Goal: Task Accomplishment & Management: Complete application form

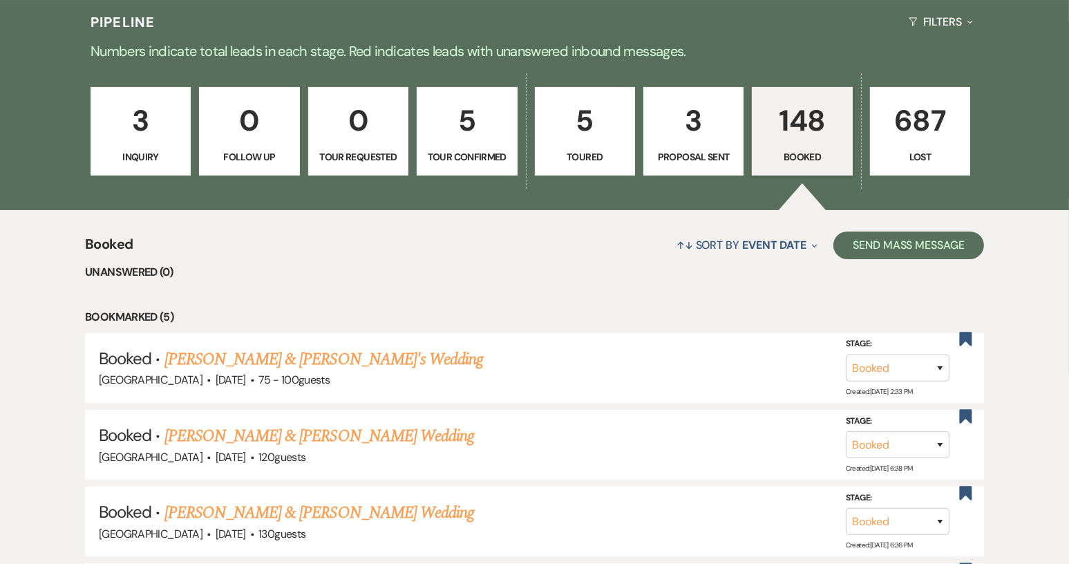
scroll to position [207, 0]
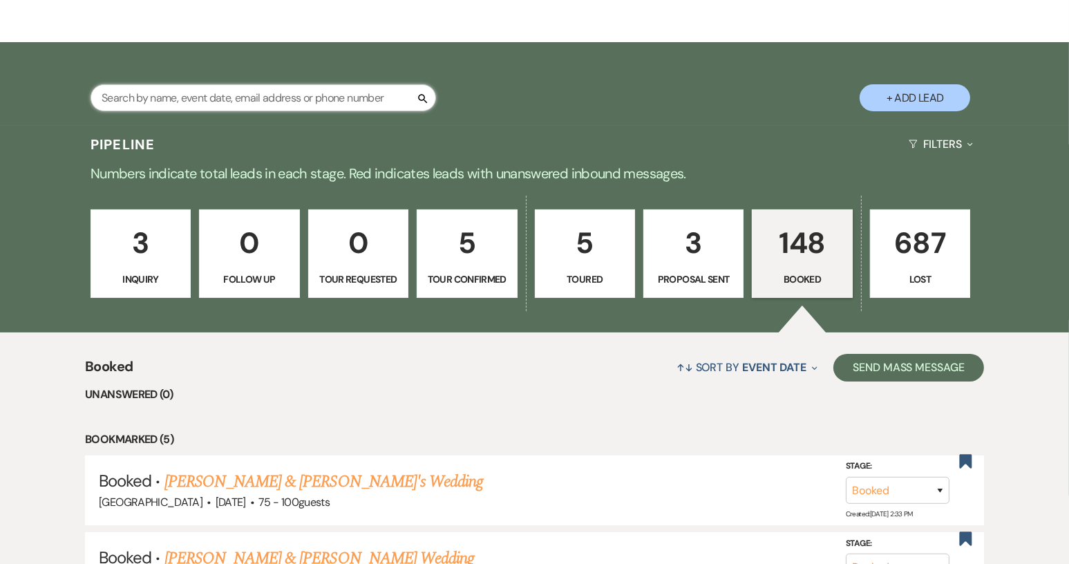
click at [251, 91] on input "text" at bounding box center [262, 97] width 345 height 27
type input "[PERSON_NAME]"
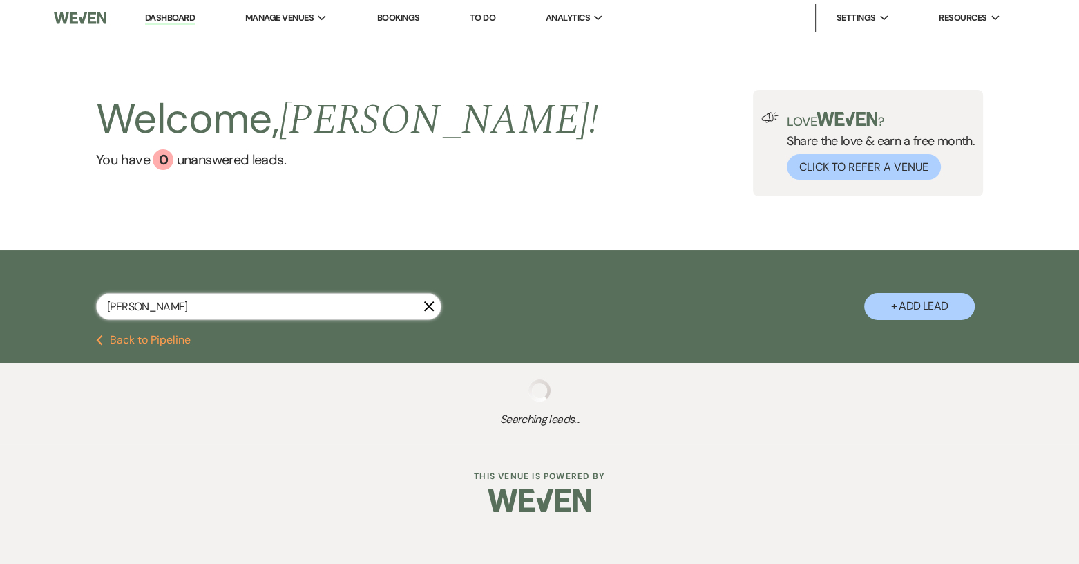
select select "5"
select select "8"
select select "5"
select select "8"
select select "5"
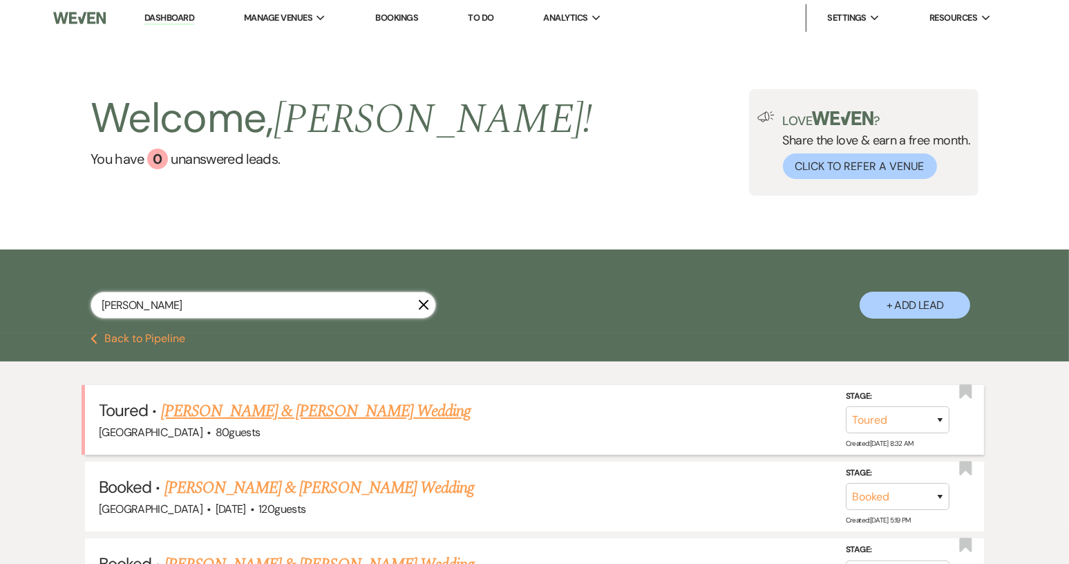
type input "[PERSON_NAME]"
click at [330, 414] on link "[PERSON_NAME] & [PERSON_NAME] Wedding" at bounding box center [315, 411] width 309 height 25
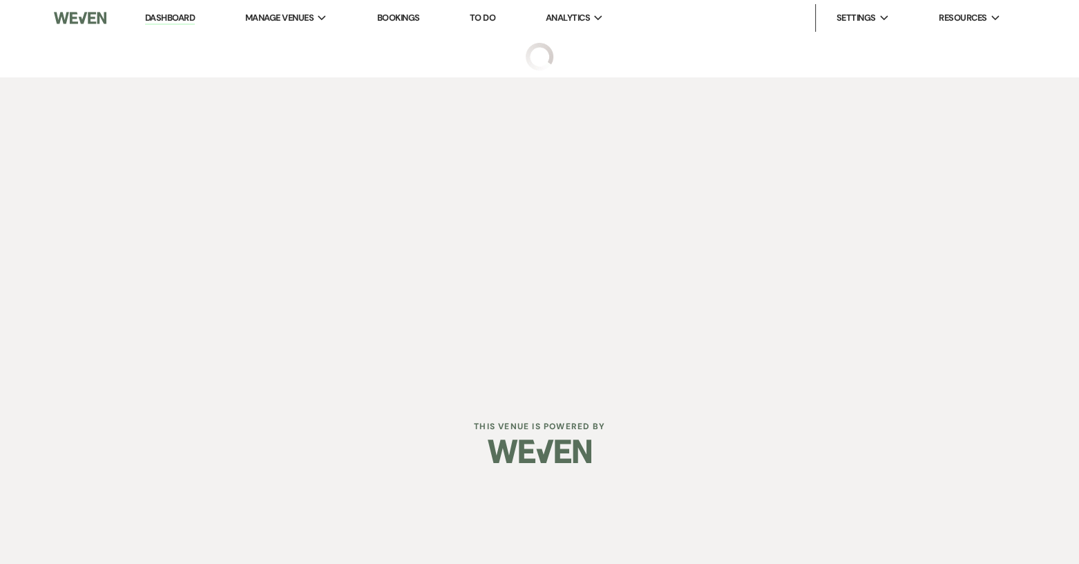
select select "5"
select select "6"
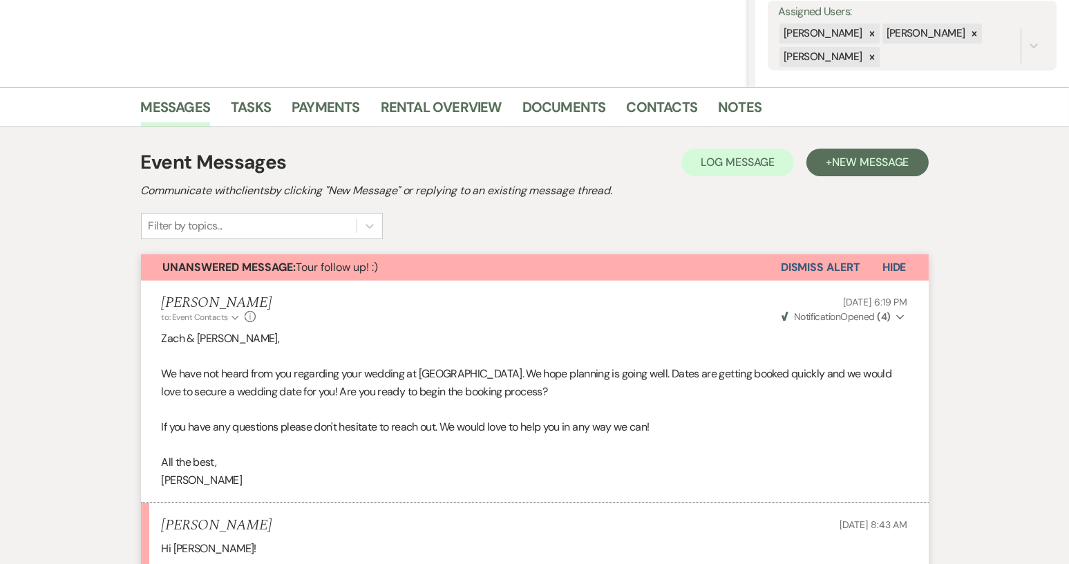
scroll to position [414, 0]
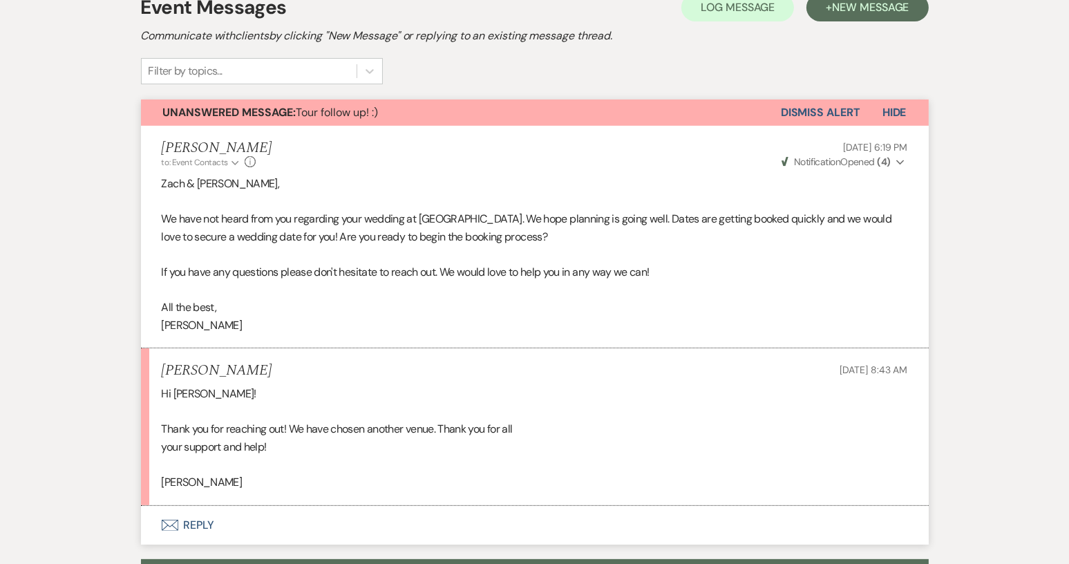
click at [192, 523] on button "Envelope Reply" at bounding box center [534, 525] width 787 height 39
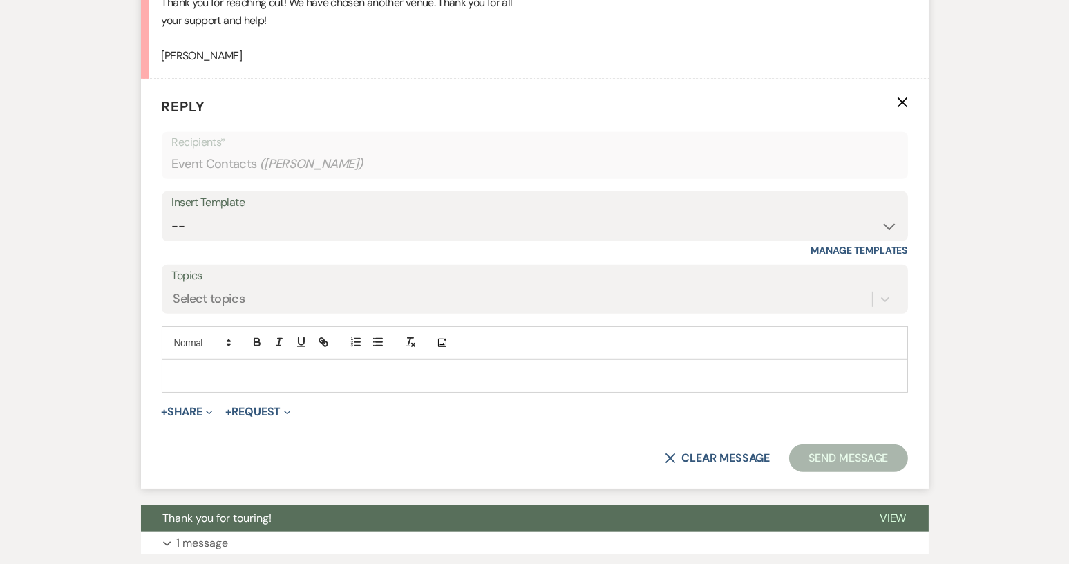
scroll to position [841, 0]
click at [201, 373] on p at bounding box center [535, 374] width 724 height 15
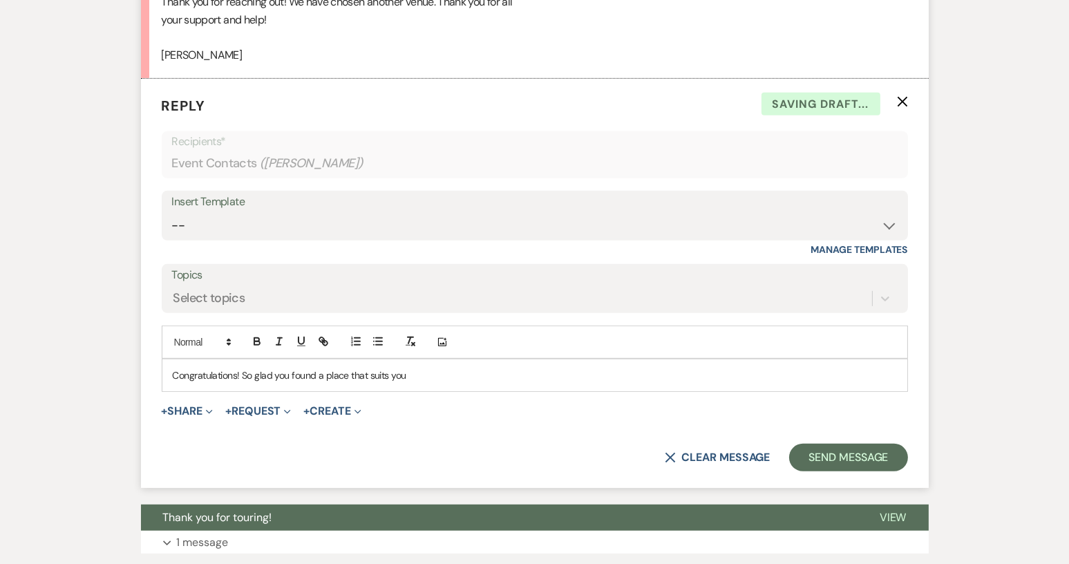
click at [201, 374] on p "Congratulations! So glad you found a place that suits you" at bounding box center [535, 374] width 724 height 15
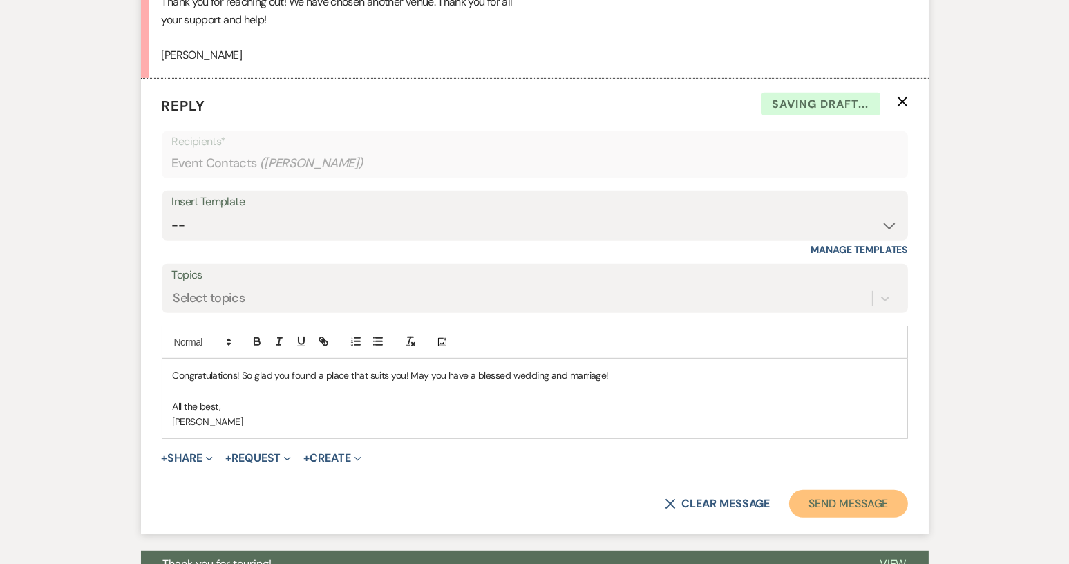
click at [856, 508] on button "Send Message" at bounding box center [848, 504] width 118 height 28
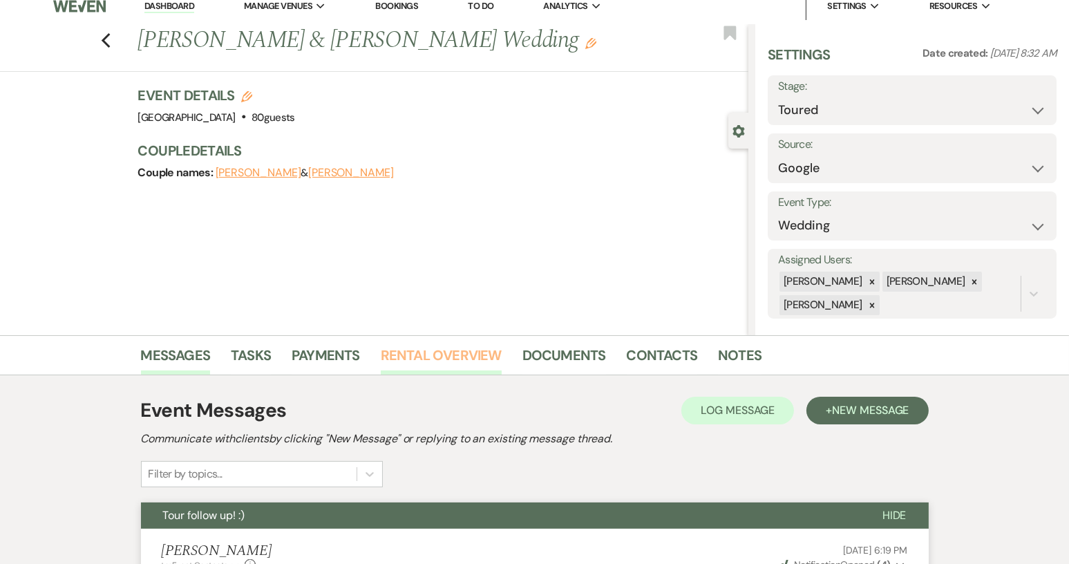
scroll to position [0, 0]
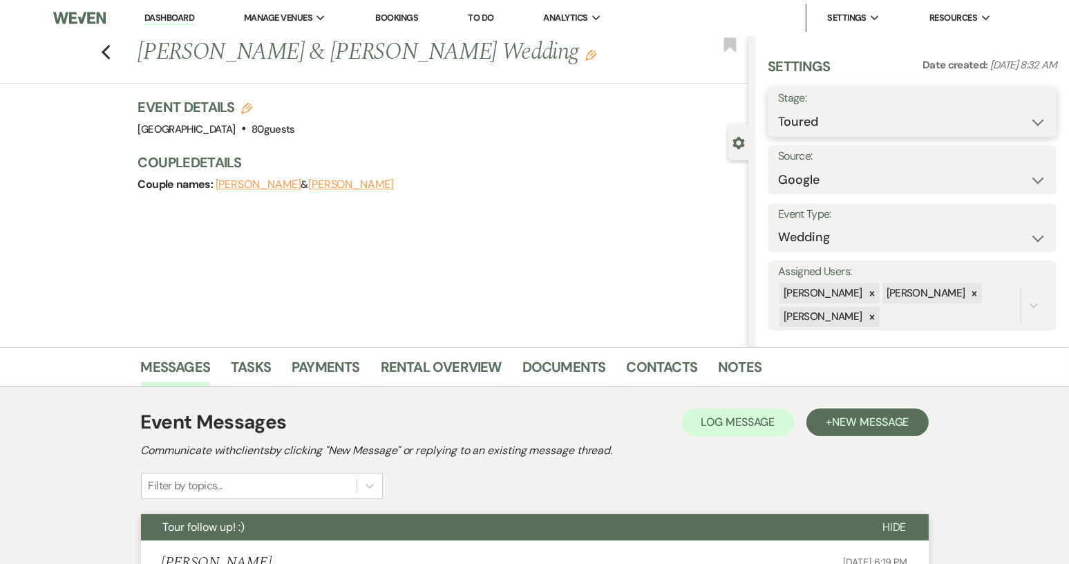
click at [1028, 120] on select "Inquiry Follow Up Tour Requested Tour Confirmed Toured Proposal Sent Booked Lost" at bounding box center [912, 121] width 268 height 27
select select "8"
click at [778, 108] on select "Inquiry Follow Up Tour Requested Tour Confirmed Toured Proposal Sent Booked Lost" at bounding box center [912, 121] width 268 height 27
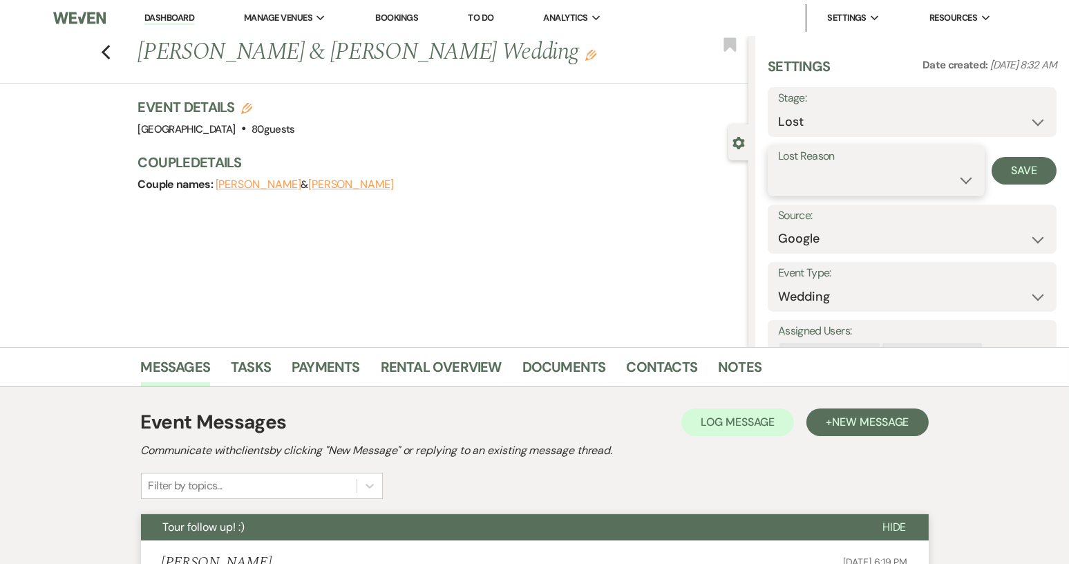
click at [961, 178] on select "Booked Elsewhere Budget Date Unavailable No Response Not a Good Match Capacity …" at bounding box center [876, 179] width 196 height 27
select select "6"
click at [778, 166] on select "Booked Elsewhere Budget Date Unavailable No Response Not a Good Match Capacity …" at bounding box center [876, 179] width 196 height 27
click at [1032, 171] on button "Save" at bounding box center [1023, 171] width 65 height 28
click at [110, 48] on icon "Previous" at bounding box center [106, 52] width 10 height 17
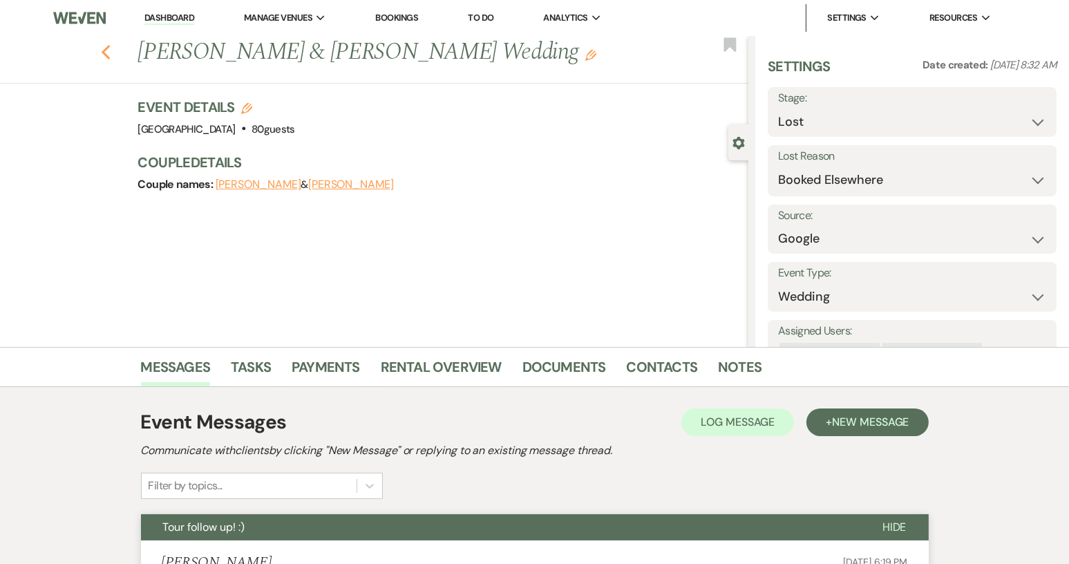
select select "8"
select select "6"
select select "8"
select select "5"
select select "8"
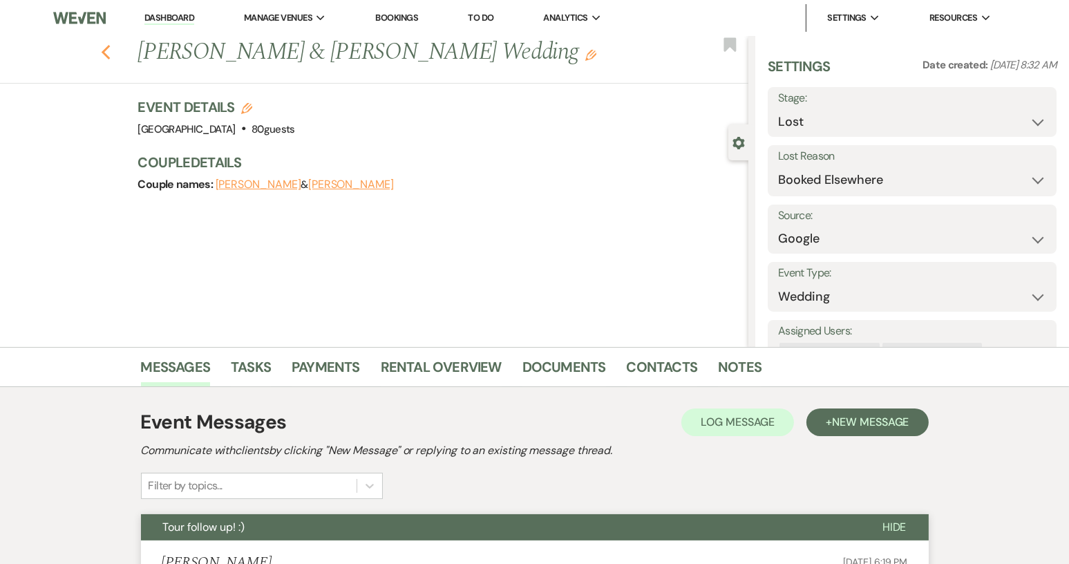
select select "5"
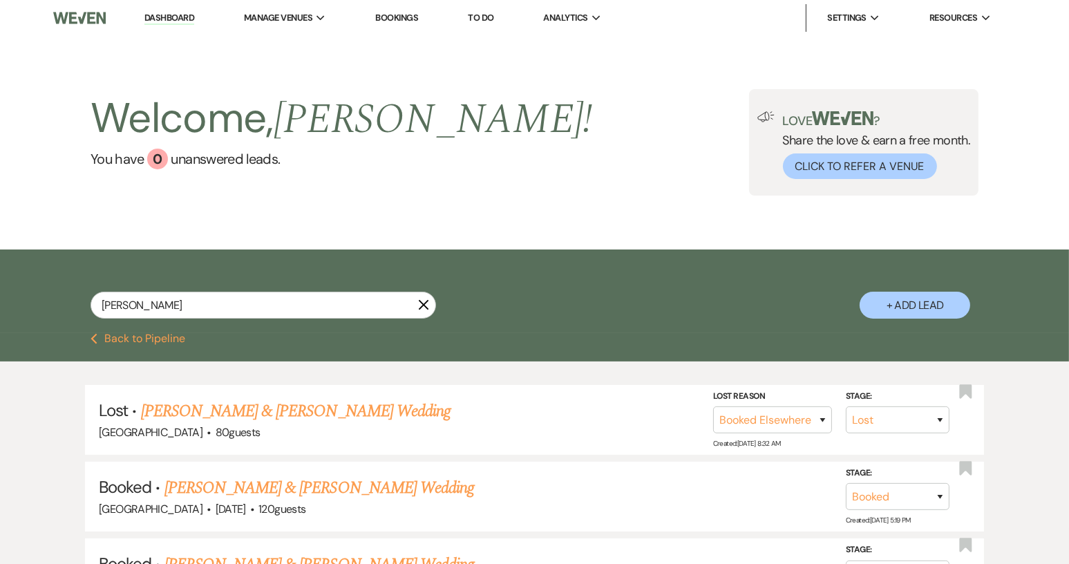
click at [421, 306] on use "button" at bounding box center [424, 305] width 10 height 10
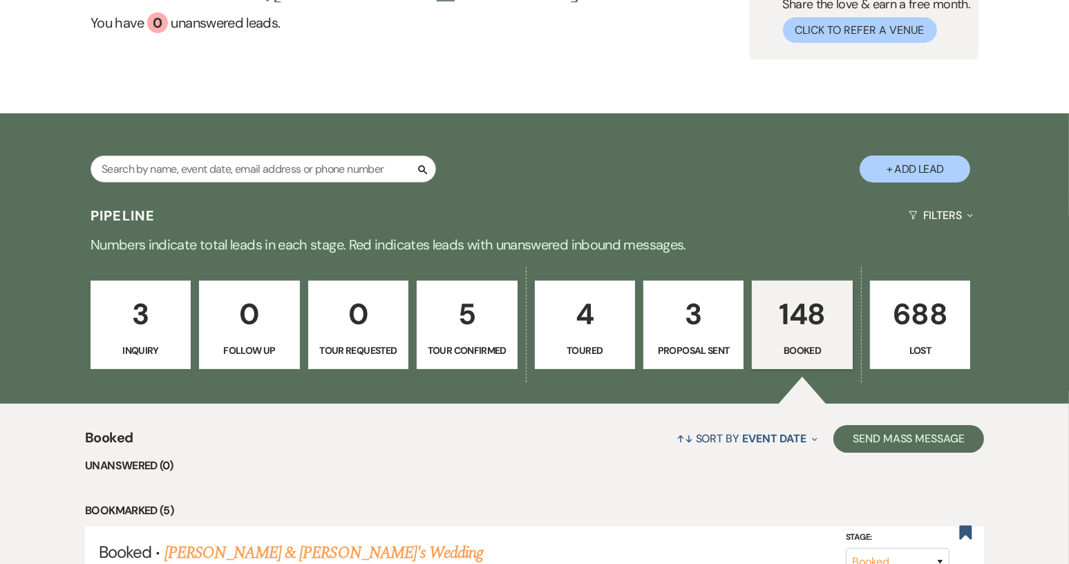
scroll to position [207, 0]
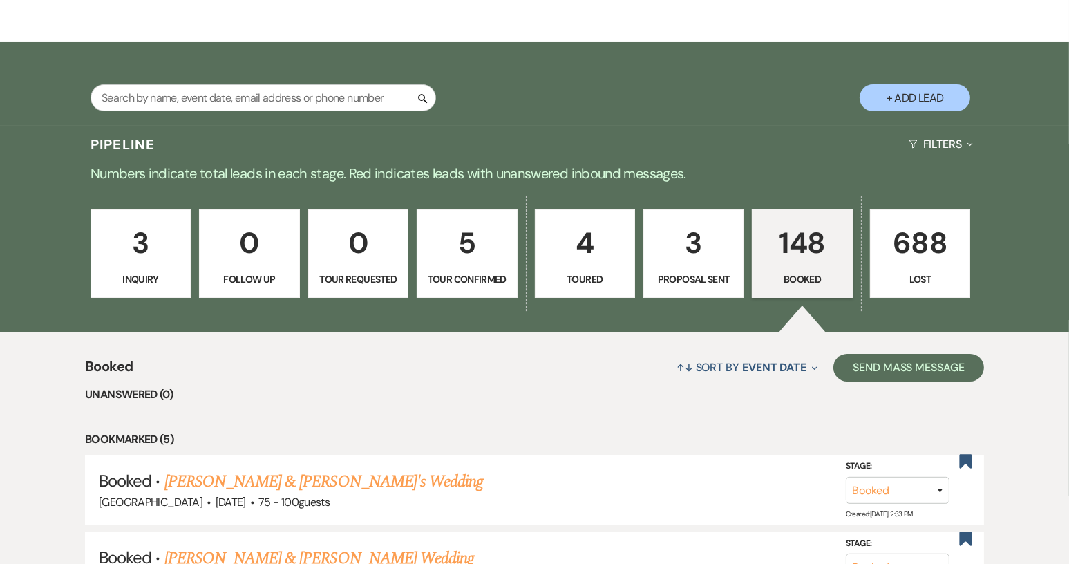
click at [682, 267] on link "3 Proposal Sent" at bounding box center [693, 253] width 100 height 88
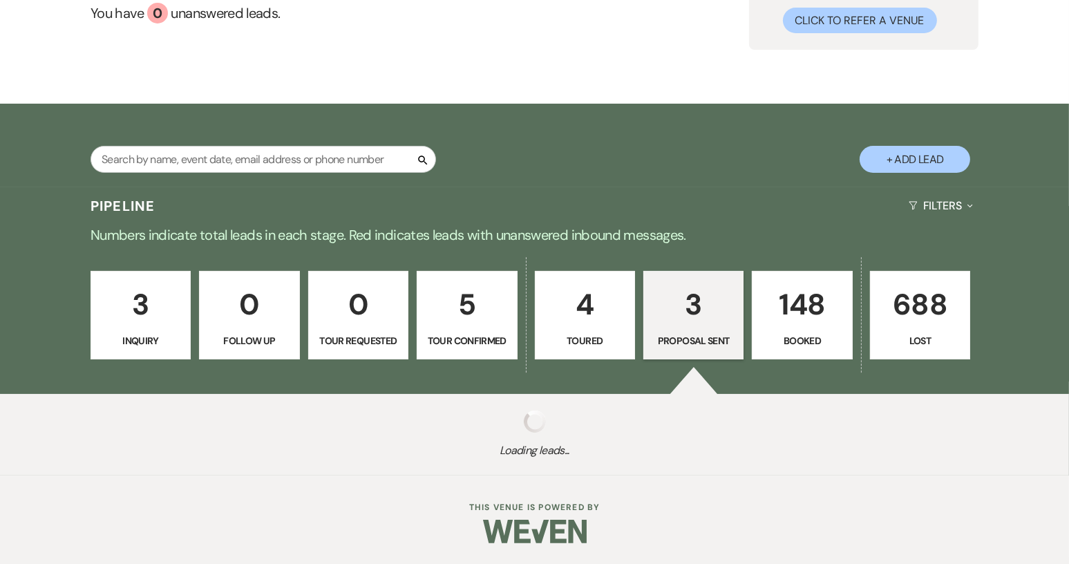
select select "6"
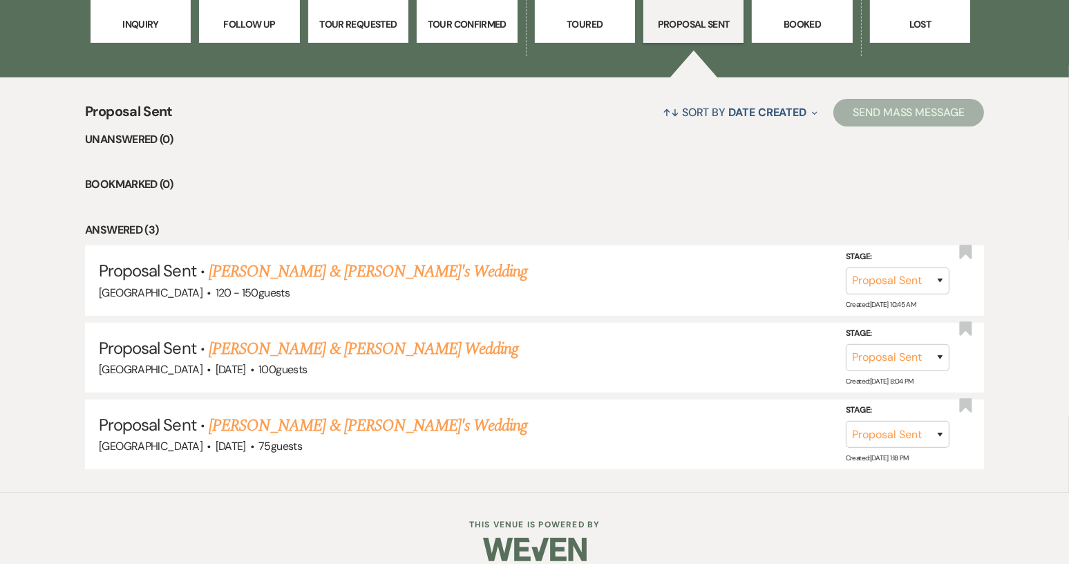
scroll to position [477, 0]
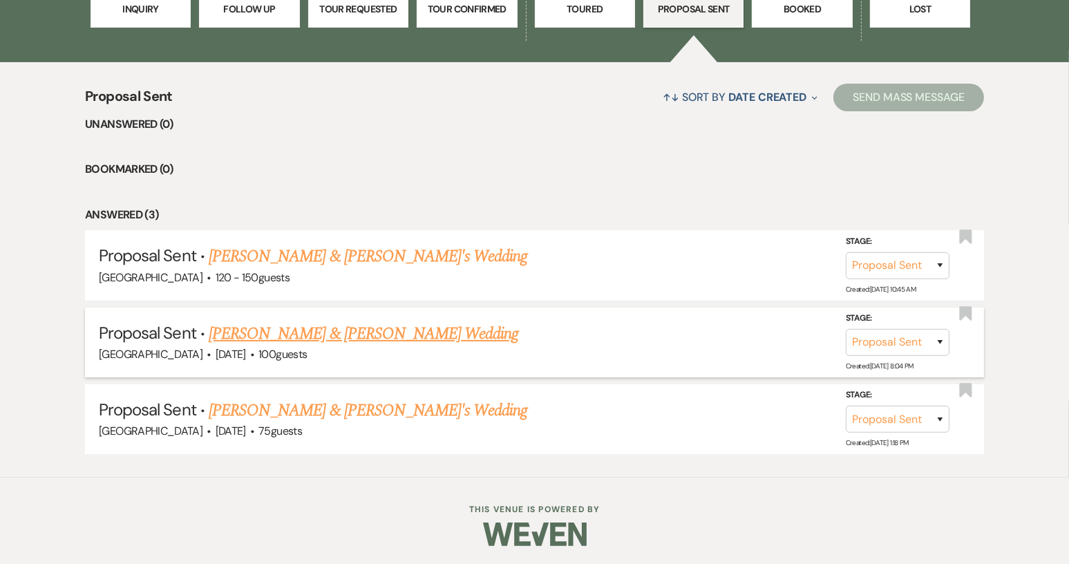
click at [408, 332] on link "[PERSON_NAME] & [PERSON_NAME] Wedding" at bounding box center [363, 333] width 309 height 25
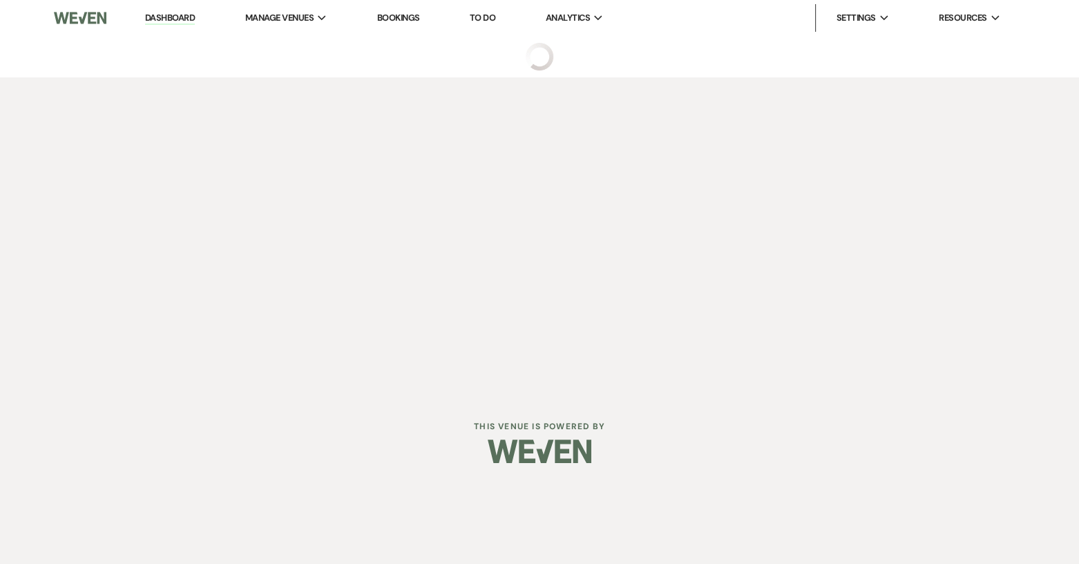
select select "6"
select select "8"
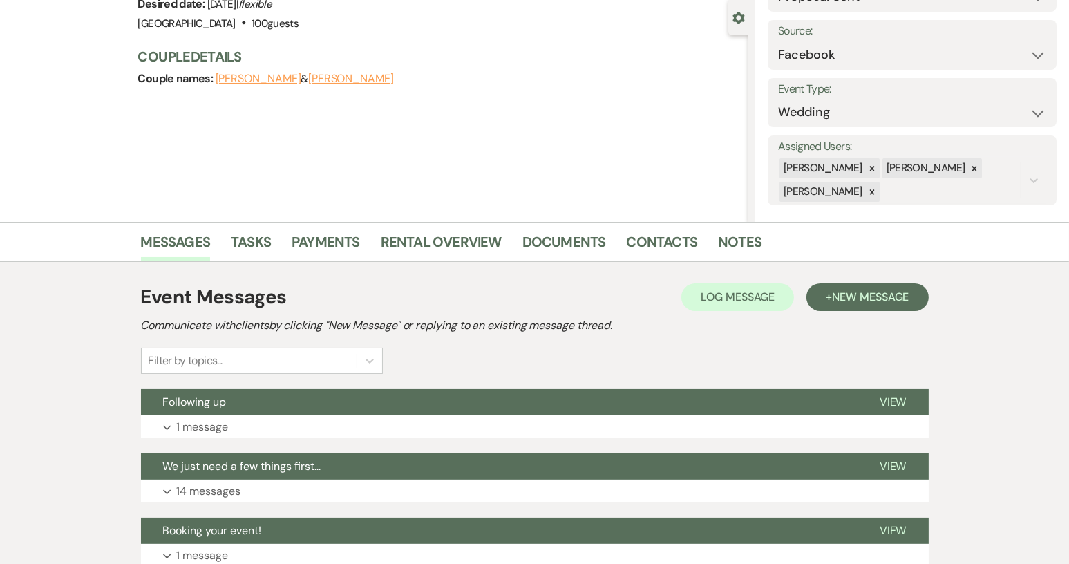
scroll to position [207, 0]
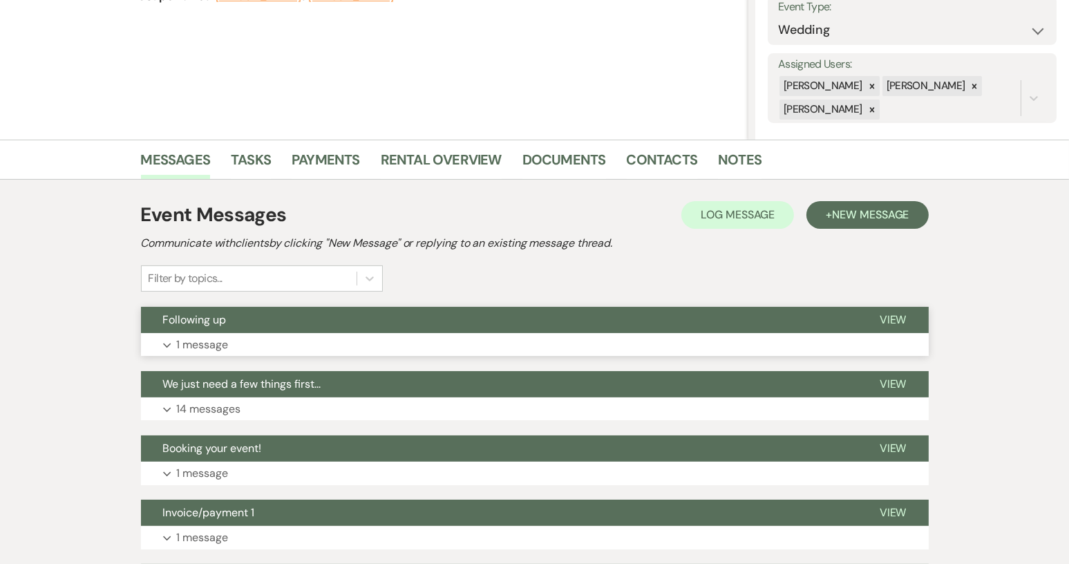
click at [477, 320] on button "Following up" at bounding box center [499, 320] width 716 height 26
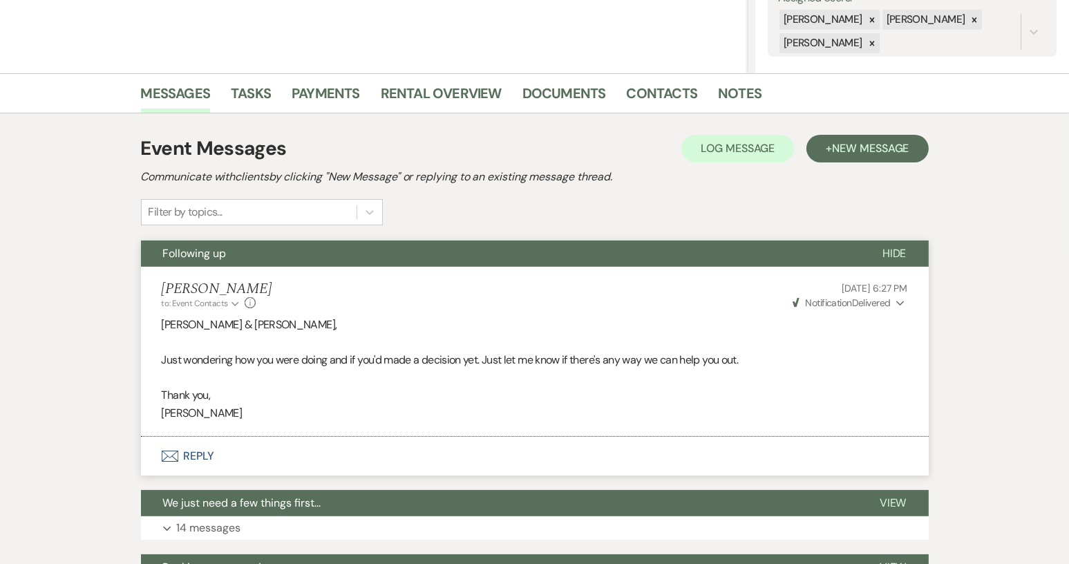
scroll to position [276, 0]
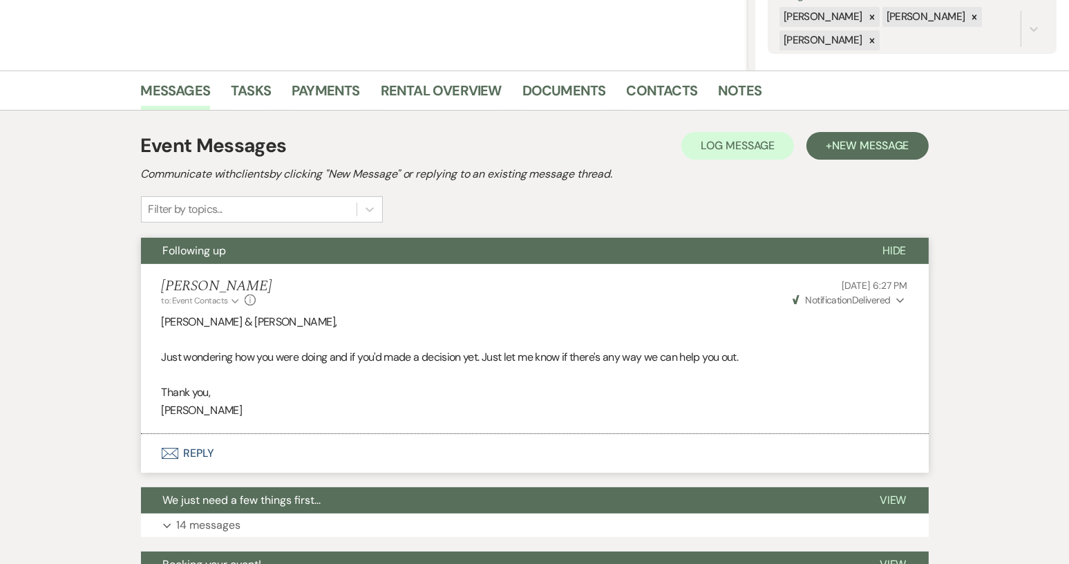
click at [901, 300] on icon "Expand" at bounding box center [900, 301] width 8 height 10
click at [901, 300] on icon "Collapse" at bounding box center [900, 301] width 8 height 10
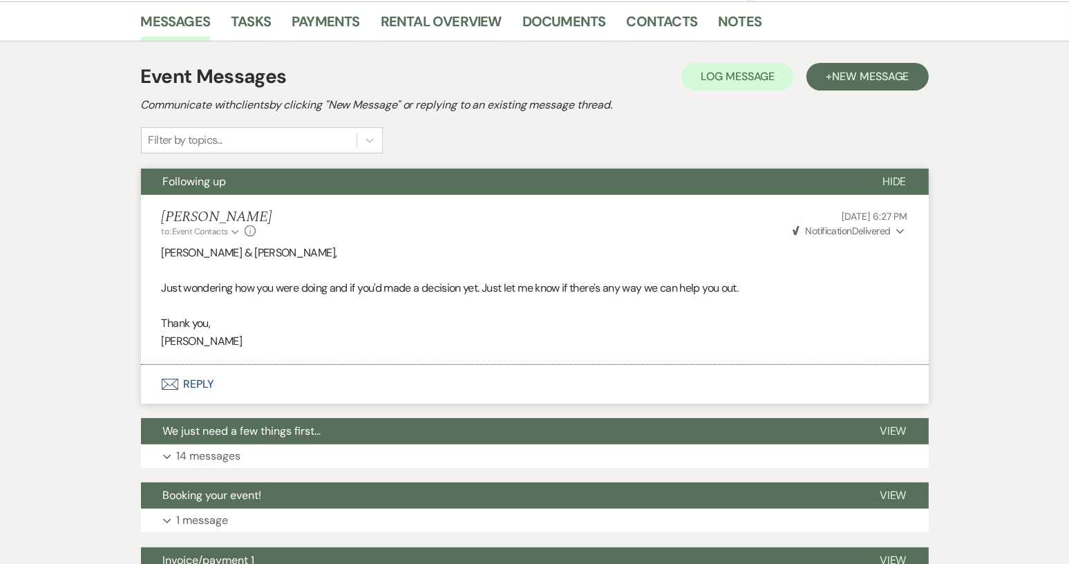
scroll to position [483, 0]
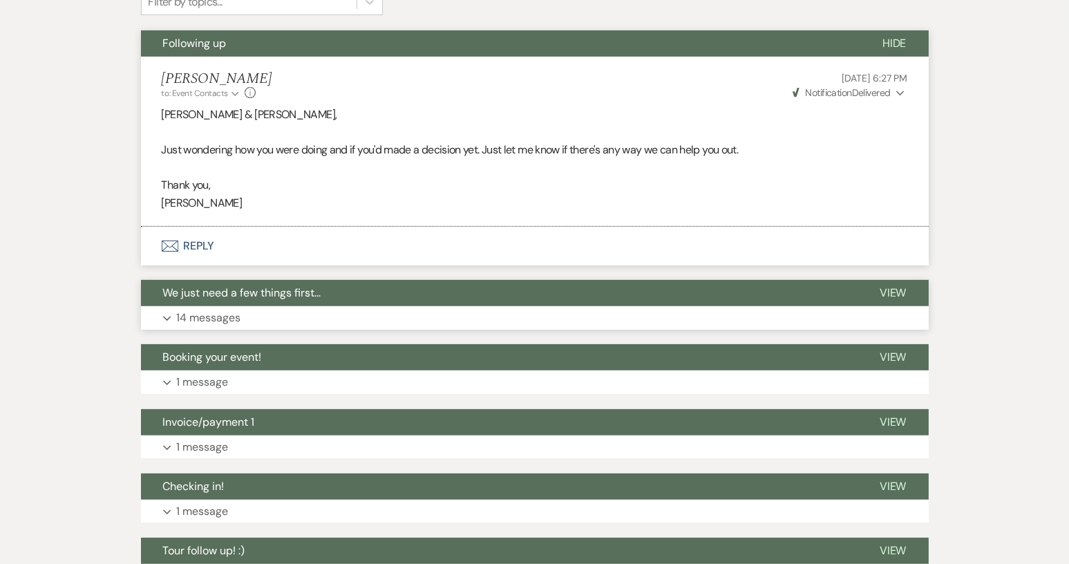
click at [779, 298] on button "We just need a few things first..." at bounding box center [499, 293] width 716 height 26
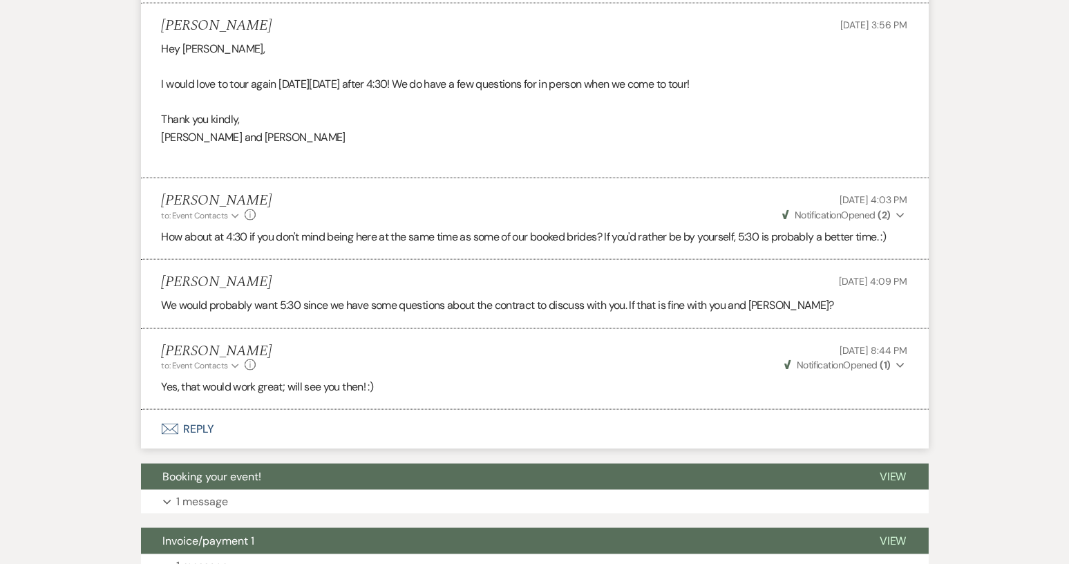
scroll to position [2694, 0]
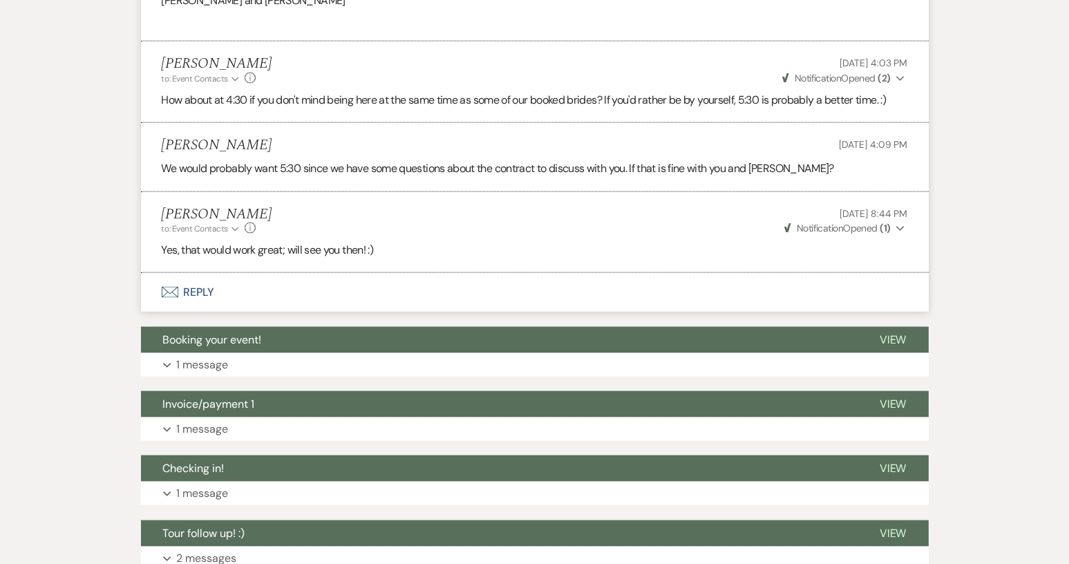
select select "6"
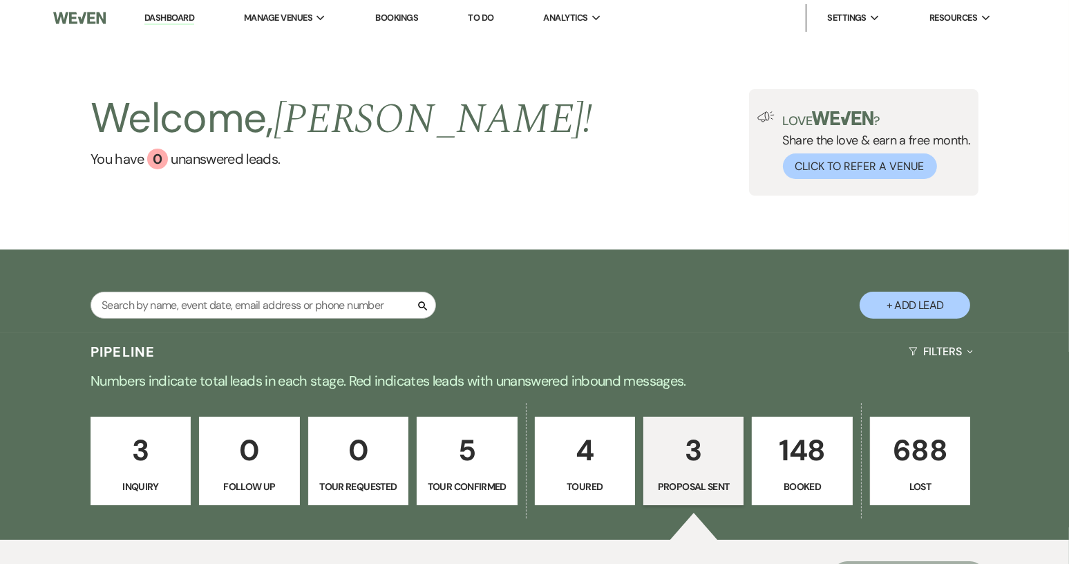
click at [910, 303] on button "+ Add Lead" at bounding box center [914, 304] width 111 height 27
select select "640"
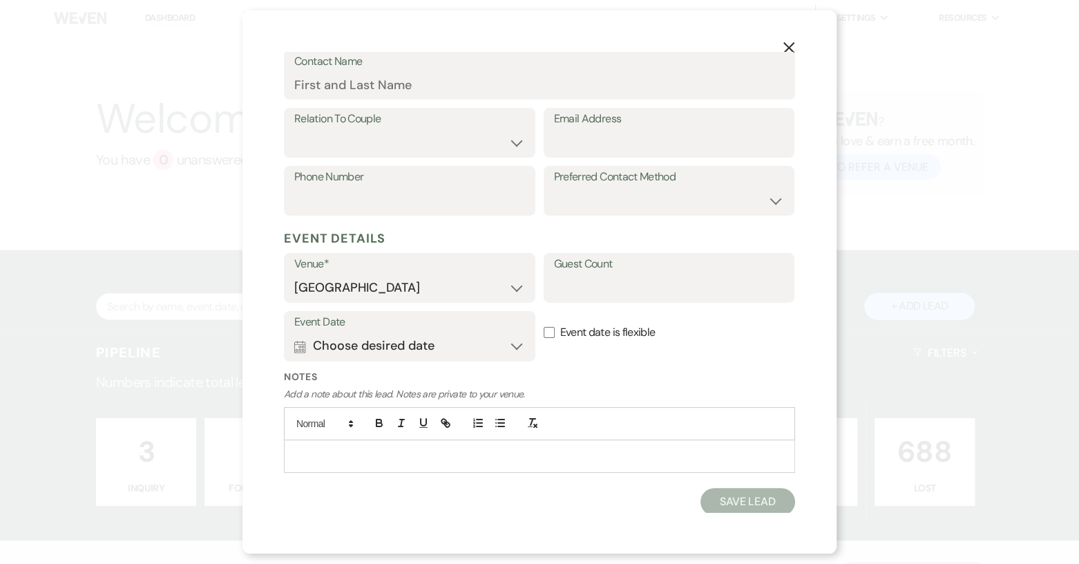
scroll to position [217, 0]
click at [312, 450] on p at bounding box center [539, 453] width 489 height 15
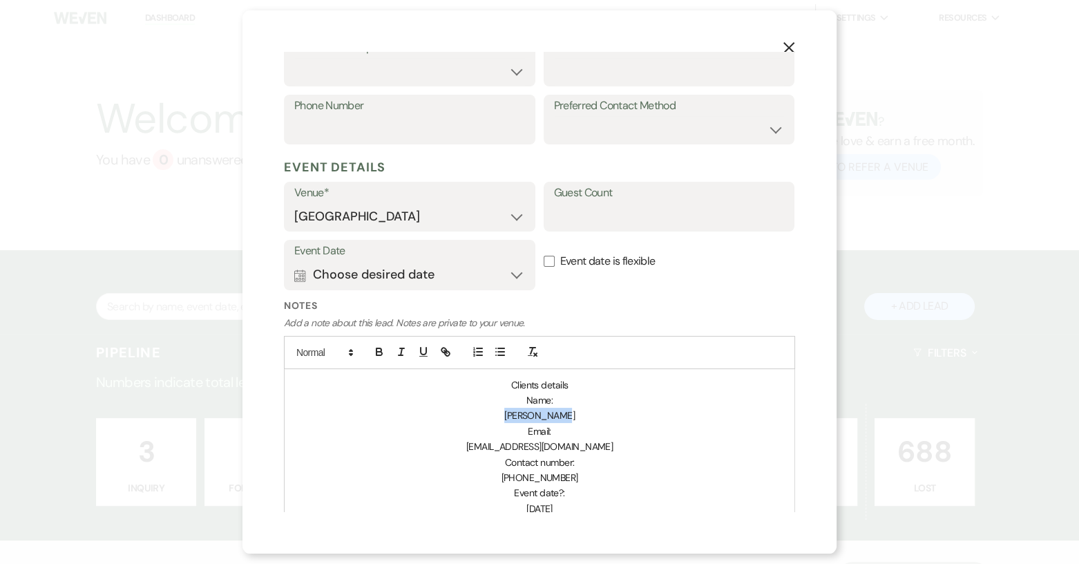
drag, startPoint x: 502, startPoint y: 415, endPoint x: 564, endPoint y: 416, distance: 62.2
click at [564, 416] on p "[PERSON_NAME]" at bounding box center [539, 415] width 489 height 15
copy span "[PERSON_NAME]"
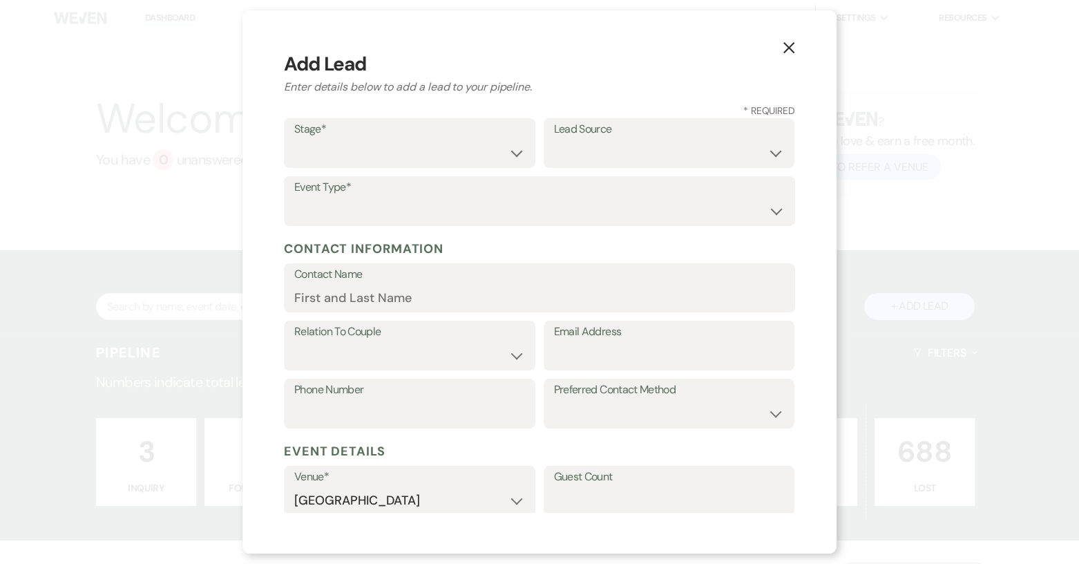
scroll to position [0, 0]
click at [367, 285] on label "Contact Name" at bounding box center [539, 277] width 490 height 20
click at [367, 286] on input "Contact Name" at bounding box center [539, 299] width 490 height 27
paste input "[PERSON_NAME]"
type input "[PERSON_NAME]"
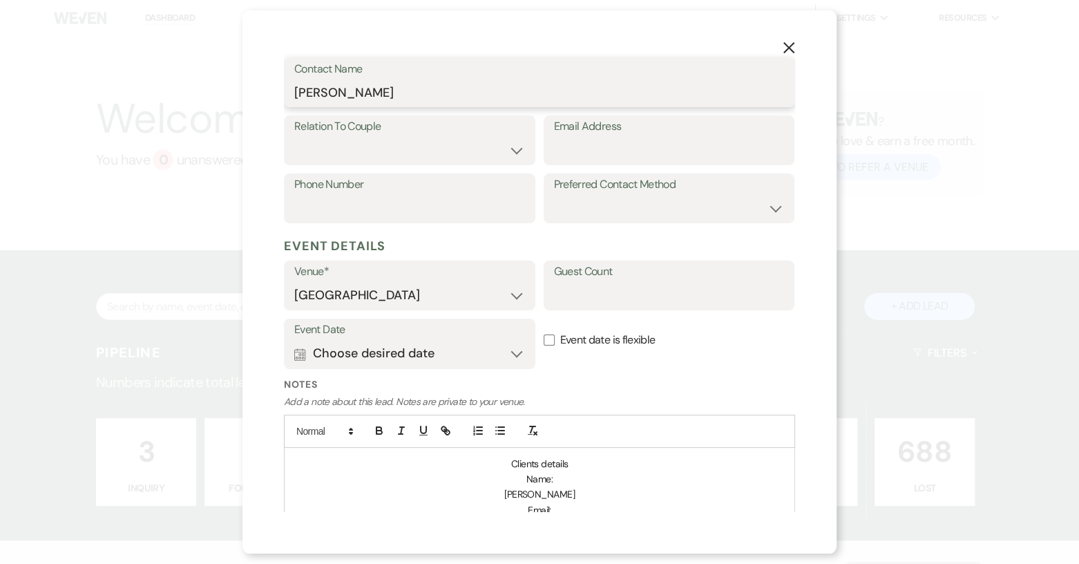
scroll to position [483, 0]
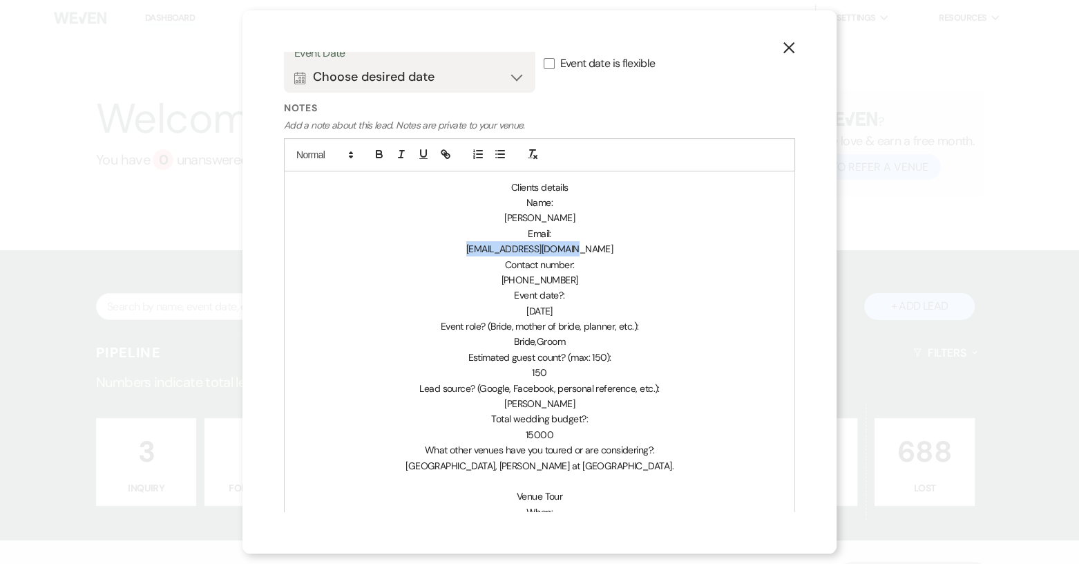
drag, startPoint x: 478, startPoint y: 249, endPoint x: 593, endPoint y: 253, distance: 114.7
click at [593, 253] on p "[EMAIL_ADDRESS][DOMAIN_NAME]" at bounding box center [539, 248] width 489 height 15
copy span "[EMAIL_ADDRESS][DOMAIN_NAME]"
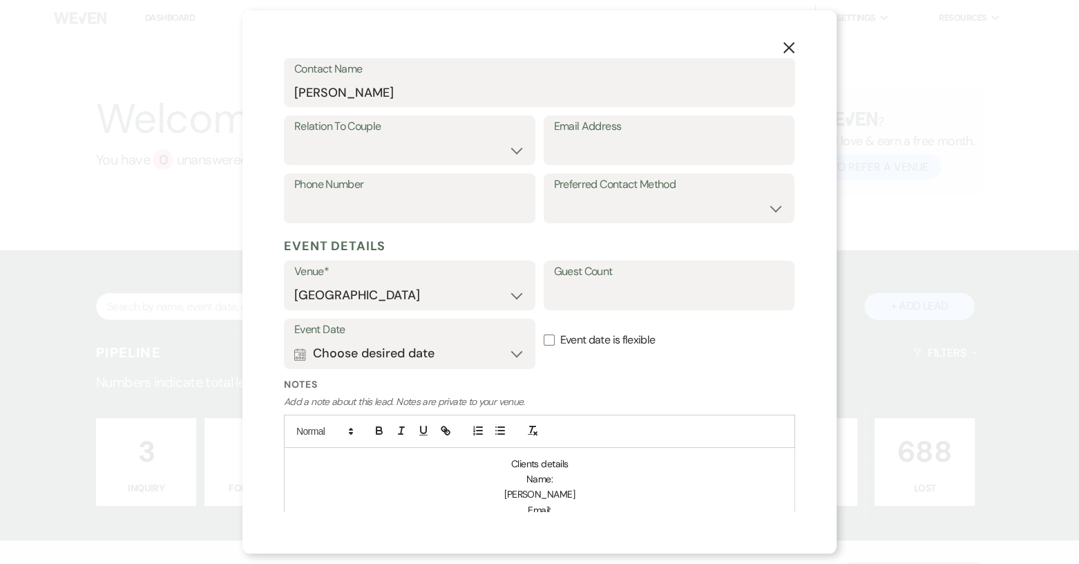
scroll to position [0, 0]
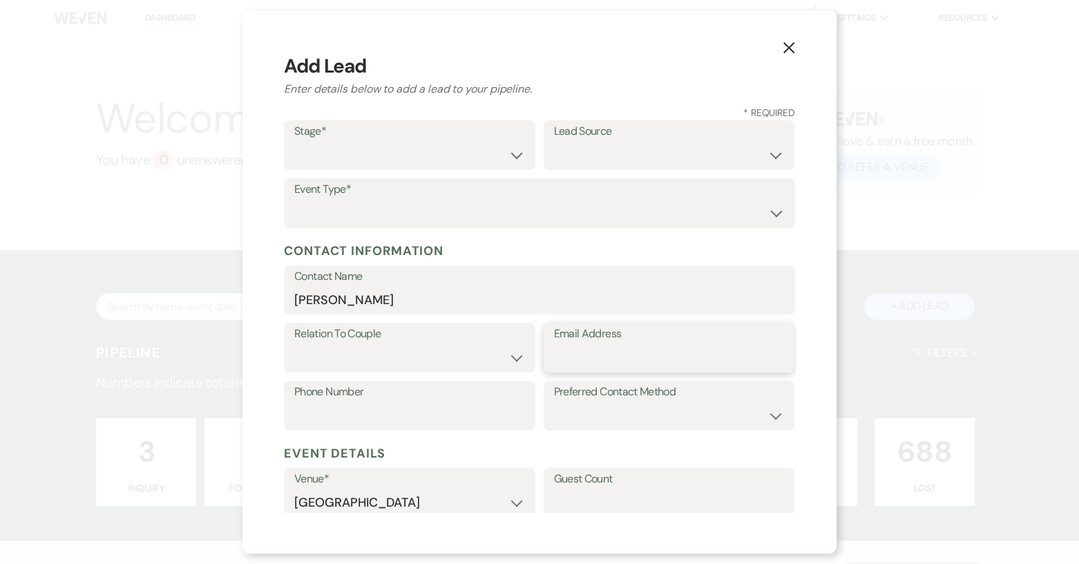
click at [572, 359] on input "Email Address" at bounding box center [669, 357] width 231 height 27
paste input "[EMAIL_ADDRESS][DOMAIN_NAME]"
type input "[EMAIL_ADDRESS][DOMAIN_NAME]"
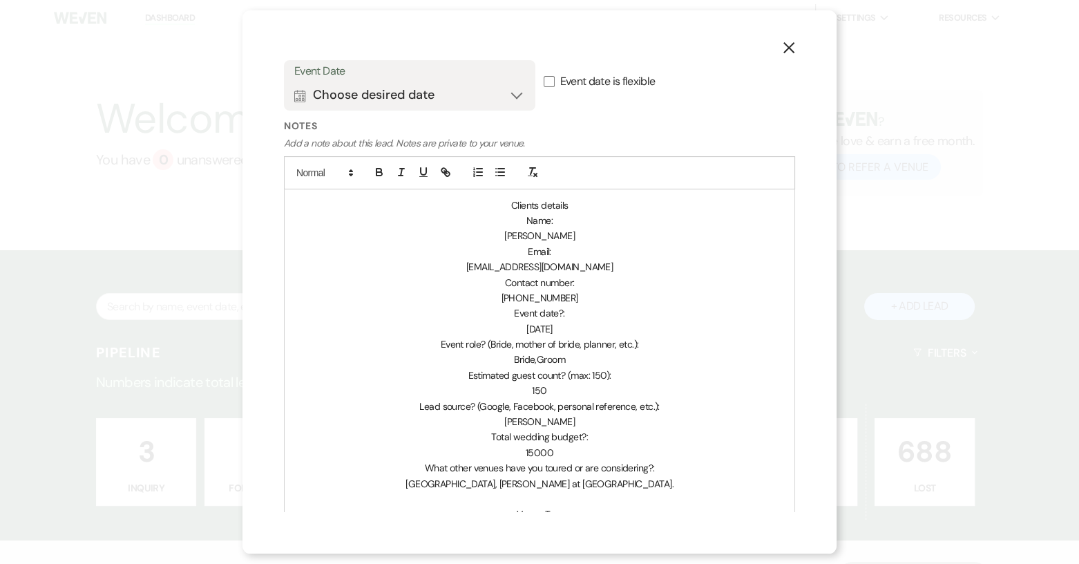
scroll to position [483, 0]
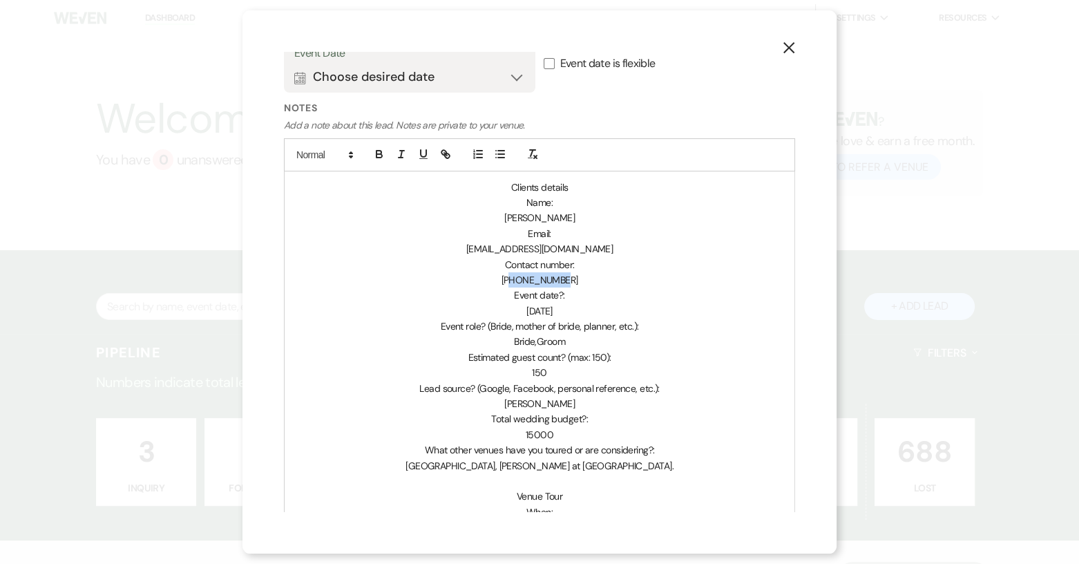
drag, startPoint x: 510, startPoint y: 280, endPoint x: 568, endPoint y: 282, distance: 58.1
click at [568, 282] on p "[PHONE_NUMBER]" at bounding box center [539, 279] width 489 height 15
copy span "8033072556"
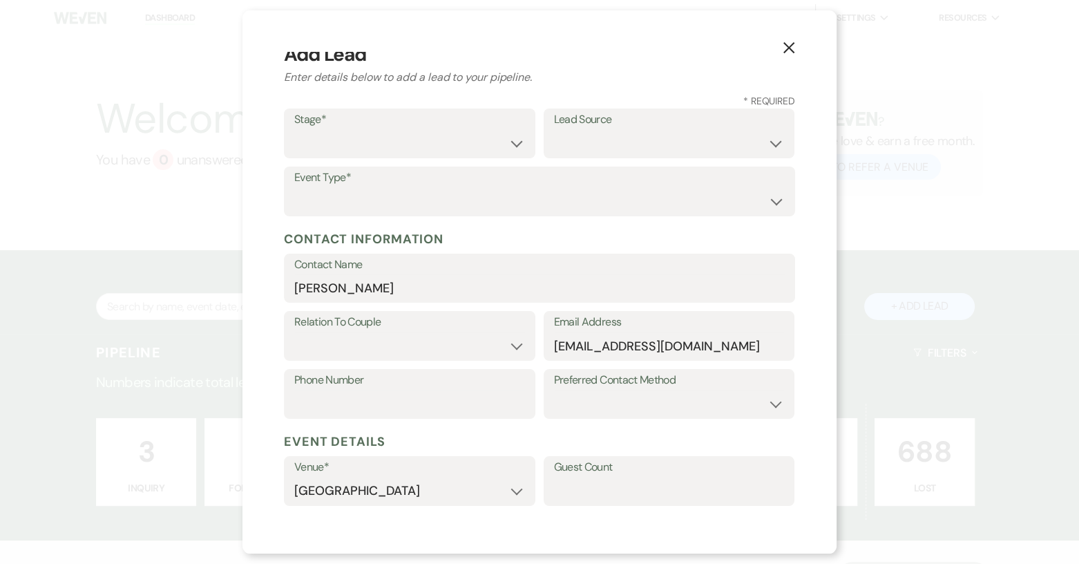
scroll to position [0, 0]
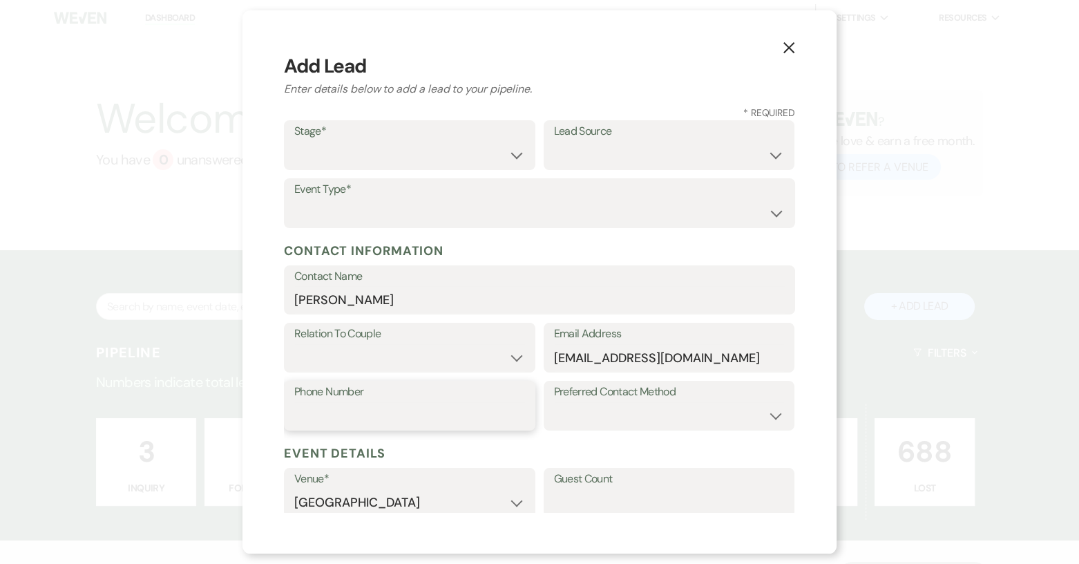
click at [454, 416] on input "Phone Number" at bounding box center [409, 415] width 231 height 27
paste input "8033072556"
type input "8033072556"
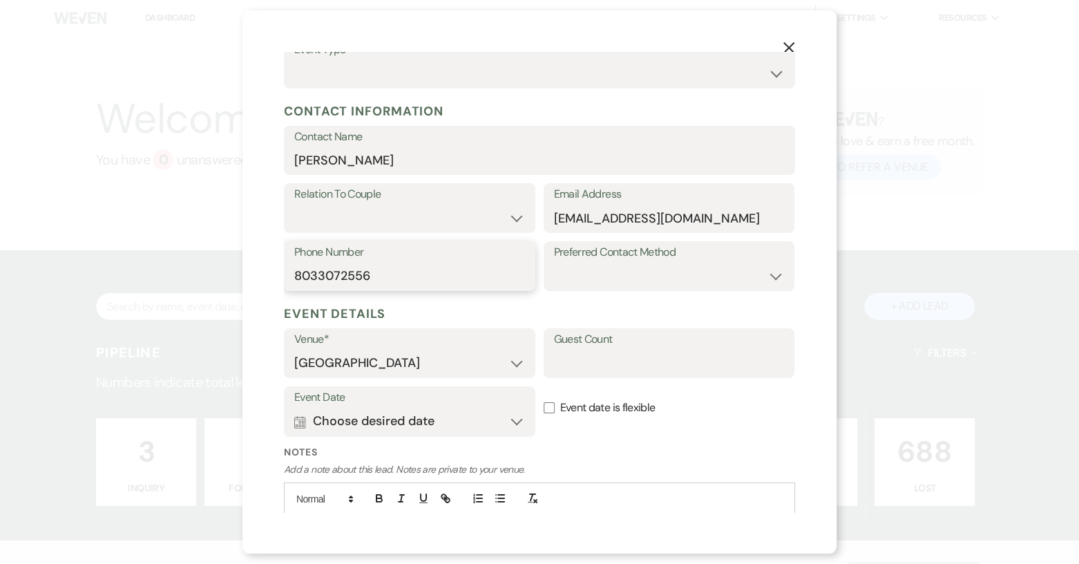
scroll to position [138, 0]
click at [517, 423] on button "Calendar Choose desired date Expand" at bounding box center [409, 423] width 231 height 28
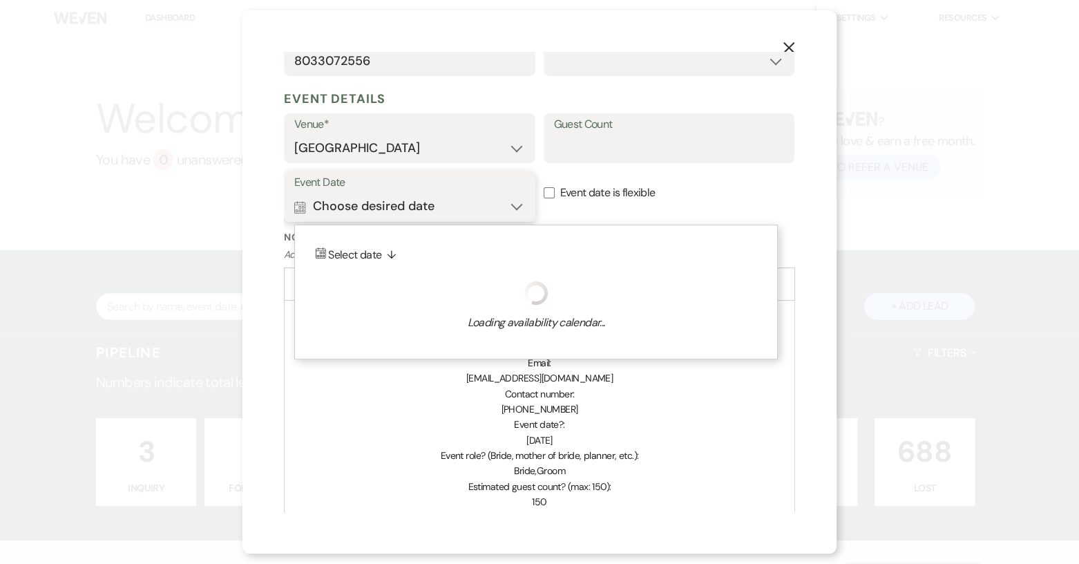
scroll to position [363, 0]
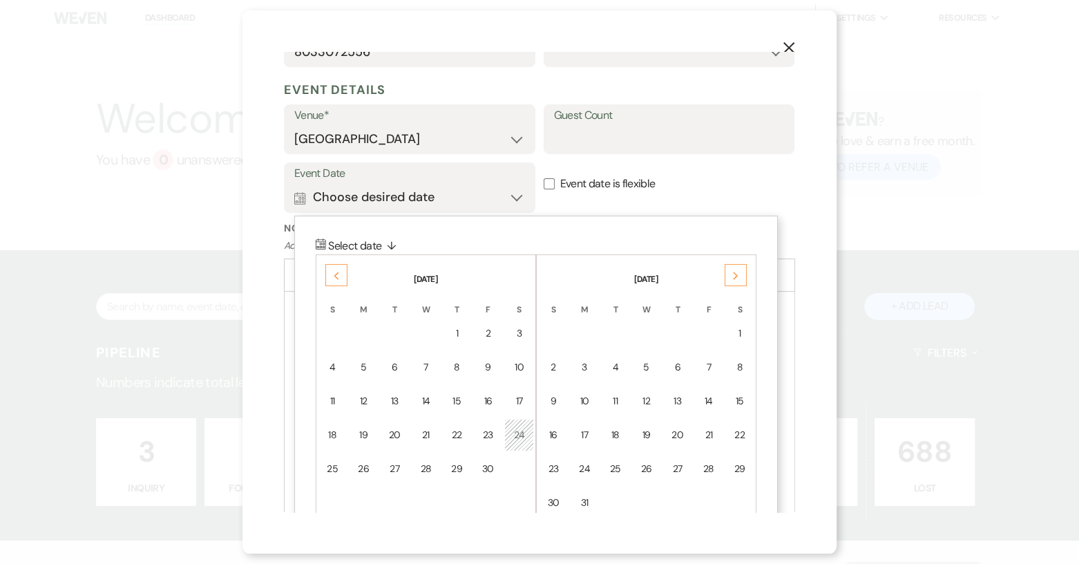
click at [342, 271] on div "Previous" at bounding box center [336, 275] width 22 height 22
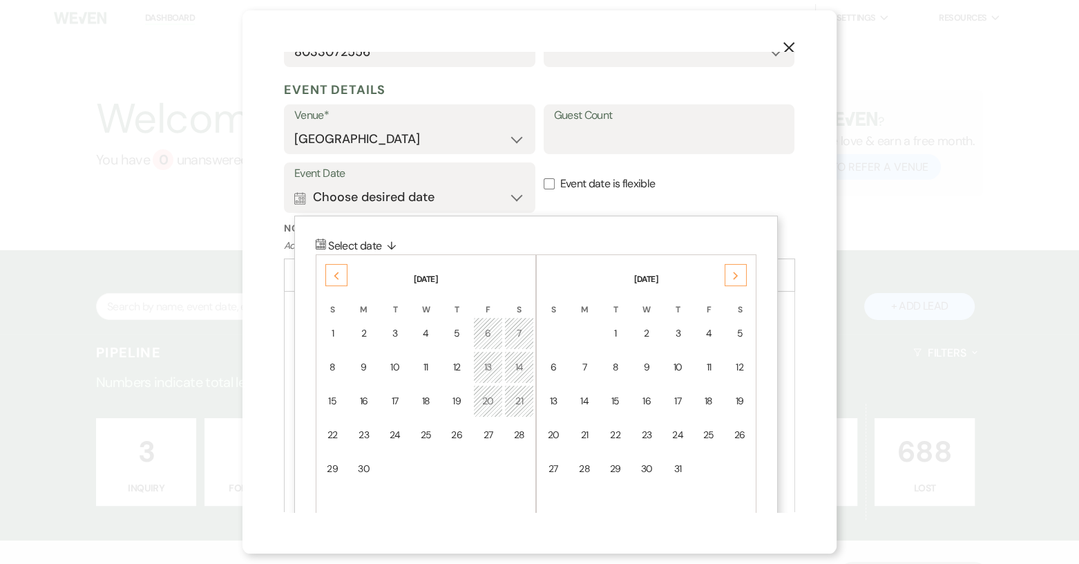
click at [342, 271] on div "Previous" at bounding box center [336, 275] width 22 height 22
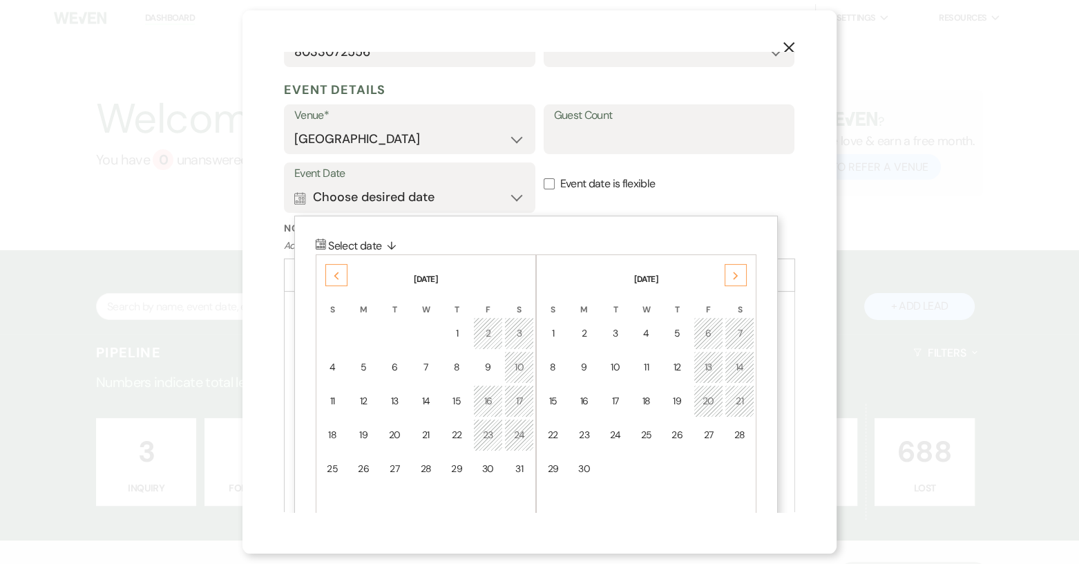
click at [342, 271] on div "Previous" at bounding box center [336, 275] width 22 height 22
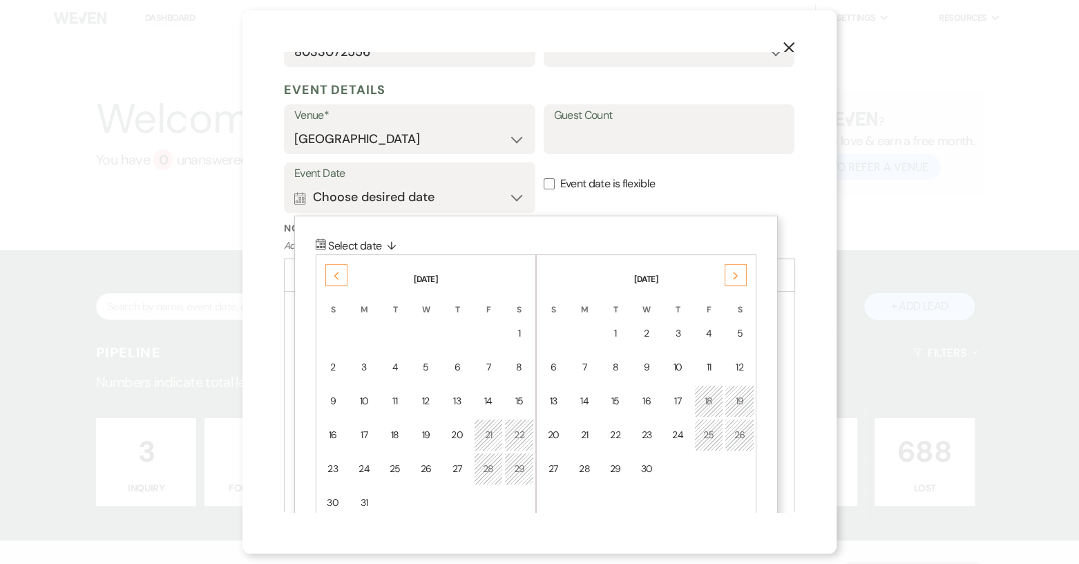
click at [342, 271] on div "Previous" at bounding box center [336, 275] width 22 height 22
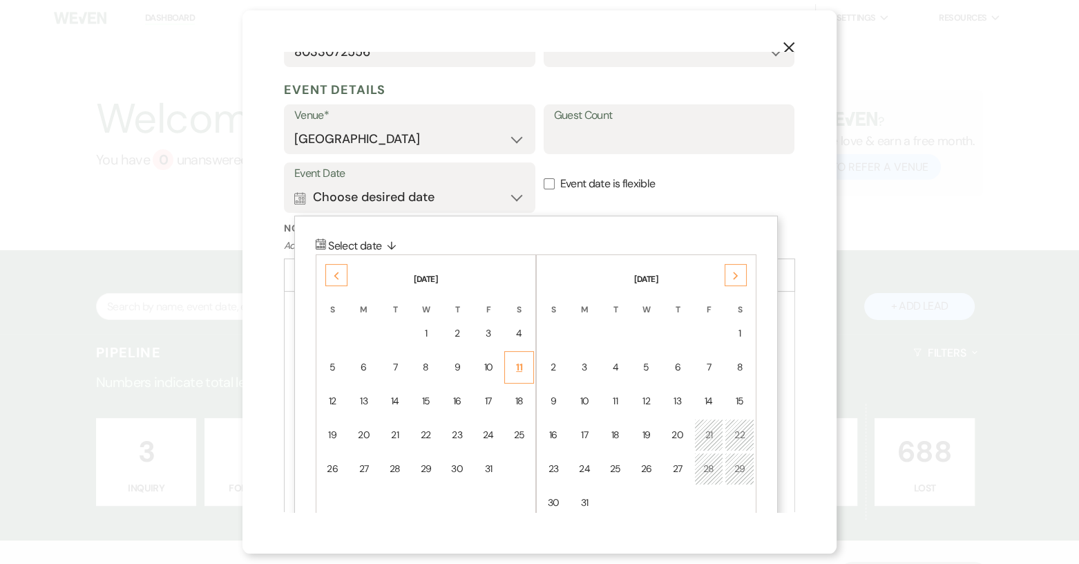
click at [521, 370] on div "11" at bounding box center [519, 367] width 12 height 15
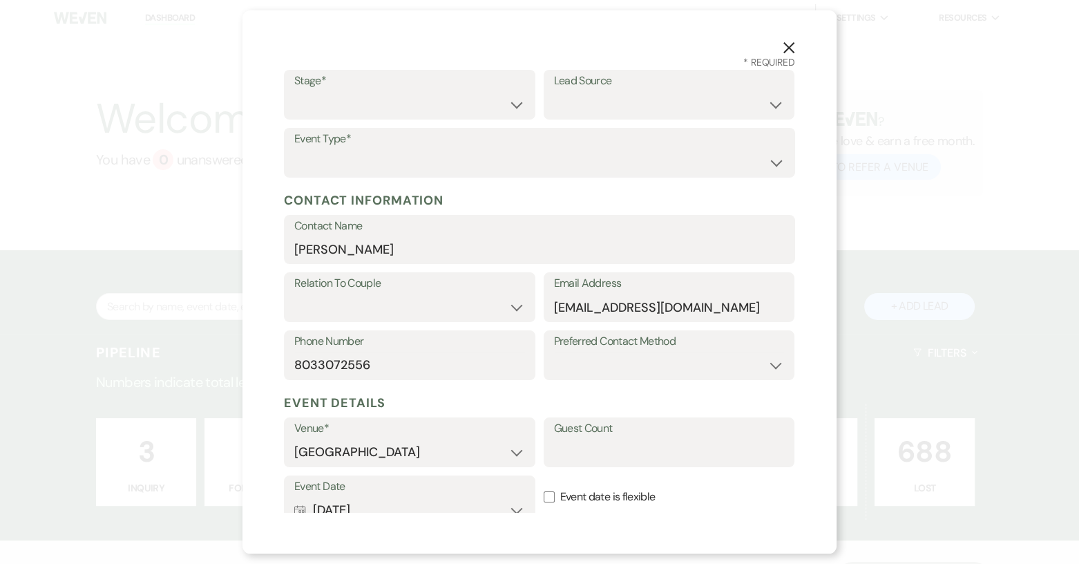
scroll to position [18, 0]
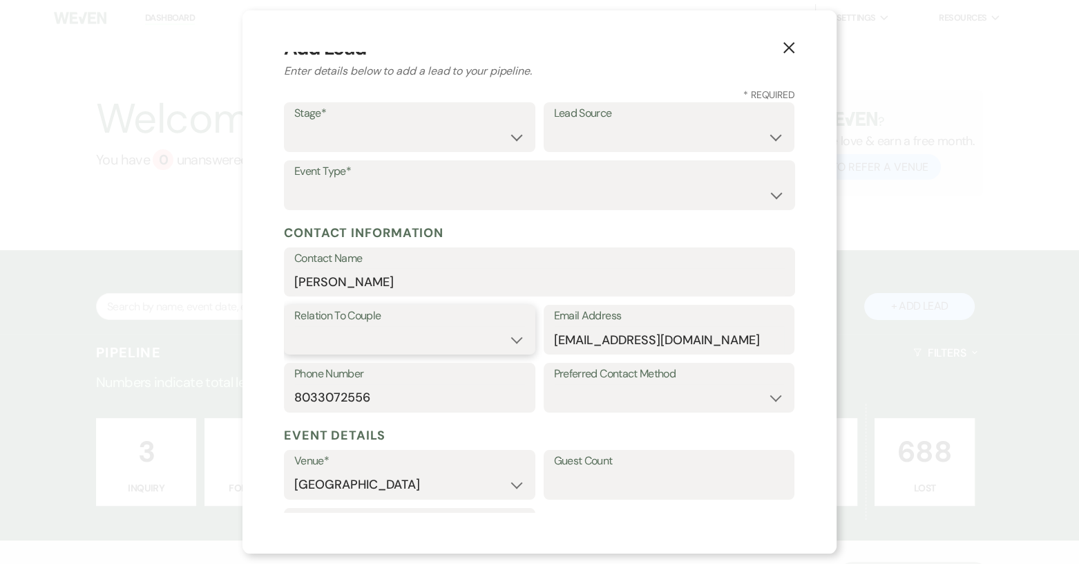
click at [513, 337] on select "Couple Planner Parent of Couple Family Member Friend Other" at bounding box center [409, 339] width 231 height 27
select select "1"
click at [294, 326] on select "Couple Planner Parent of Couple Family Member Friend Other" at bounding box center [409, 339] width 231 height 27
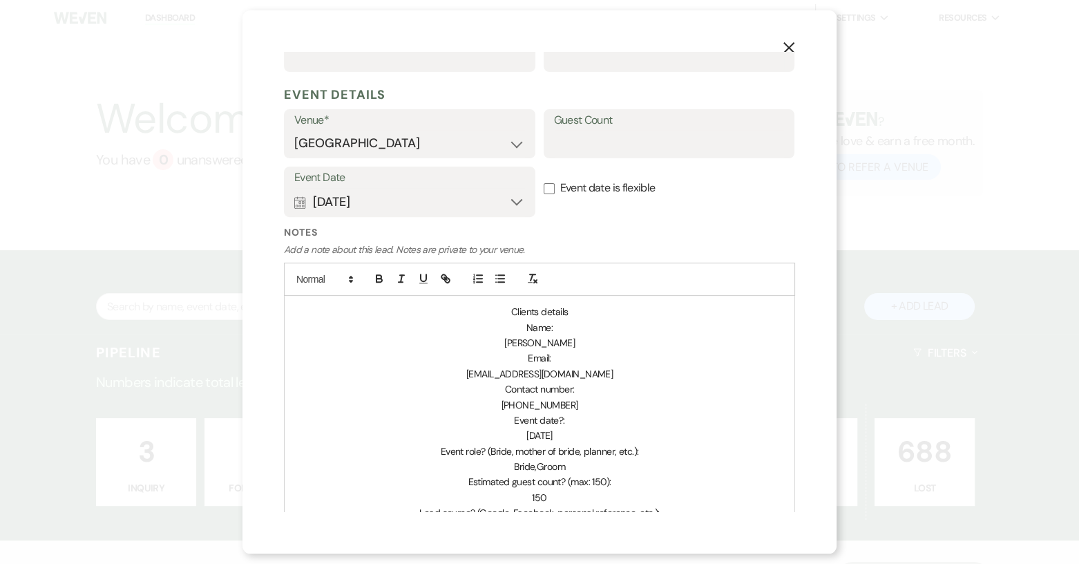
scroll to position [501, 0]
click at [573, 135] on input "Guest Count" at bounding box center [669, 143] width 231 height 27
type input "150"
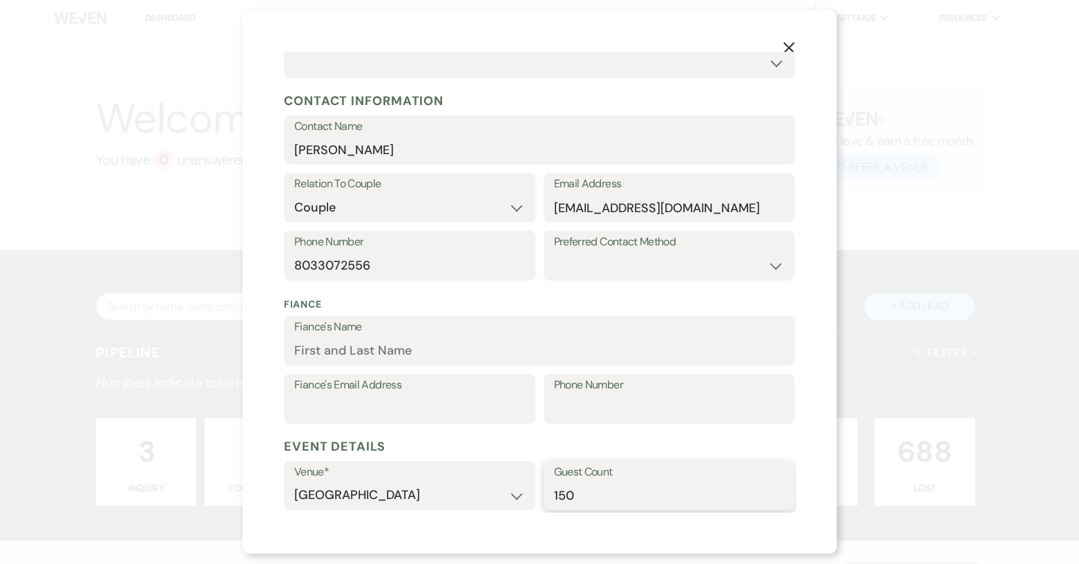
scroll to position [0, 0]
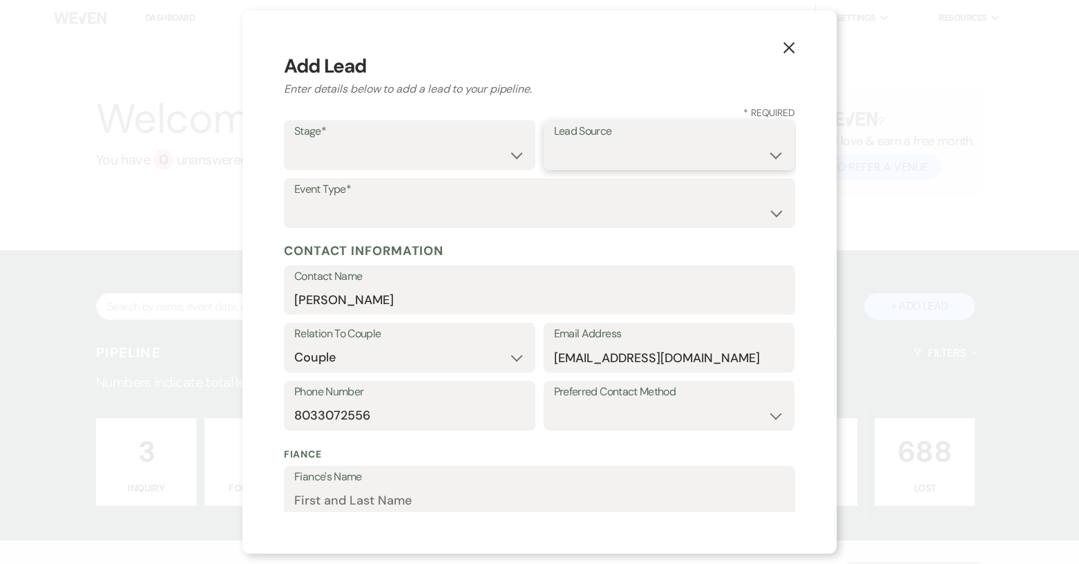
click at [765, 156] on select "Weven Venue Website Instagram Facebook Pinterest Google The Knot Wedding Wire H…" at bounding box center [669, 155] width 231 height 27
select select "17"
click at [554, 142] on select "Weven Venue Website Instagram Facebook Pinterest Google The Knot Wedding Wire H…" at bounding box center [669, 155] width 231 height 27
click at [763, 205] on select "Wedding Anniversary Party Baby Shower Bachelorette / Bachelor Party Birthday Pa…" at bounding box center [539, 213] width 490 height 27
select select "1"
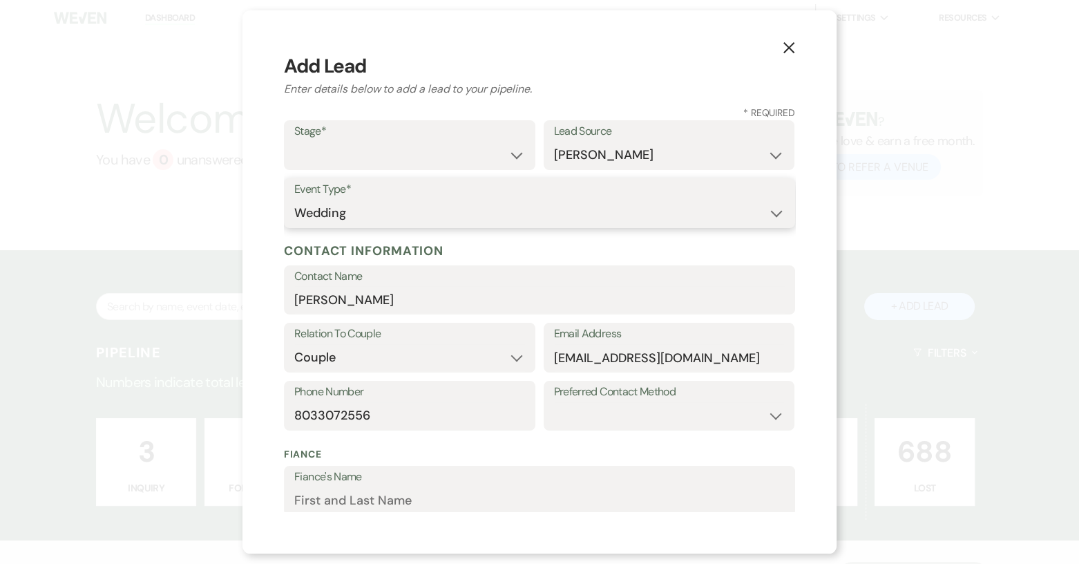
click at [294, 200] on select "Wedding Anniversary Party Baby Shower Bachelorette / Bachelor Party Birthday Pa…" at bounding box center [539, 213] width 490 height 27
click at [510, 160] on select "Inquiry Follow Up Tour Requested Tour Confirmed Toured Proposal Sent Booked Lost" at bounding box center [409, 155] width 231 height 27
select select "4"
click at [294, 142] on select "Inquiry Follow Up Tour Requested Tour Confirmed Toured Proposal Sent Booked Lost" at bounding box center [409, 155] width 231 height 27
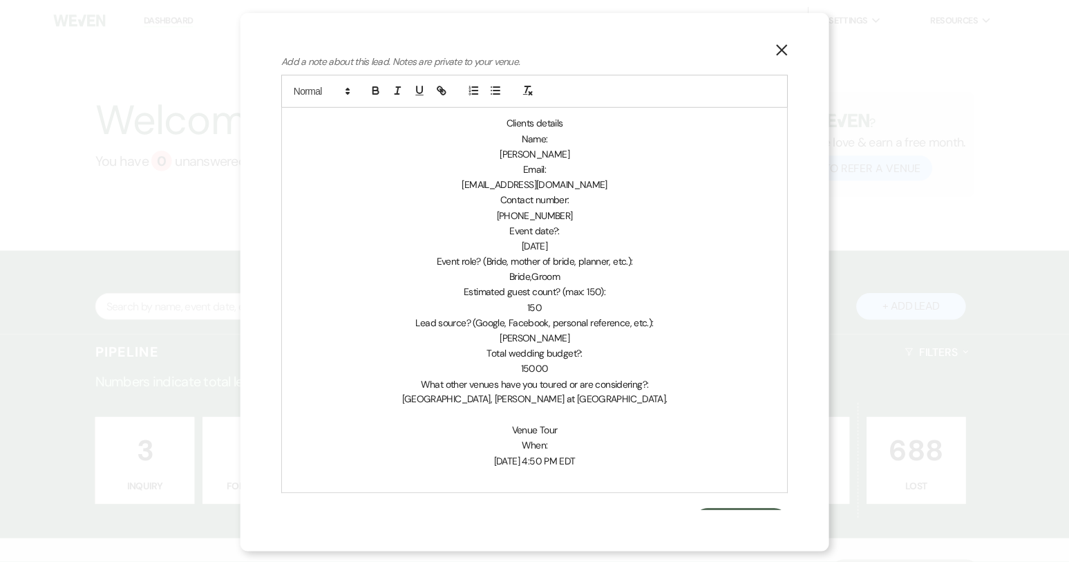
scroll to position [716, 0]
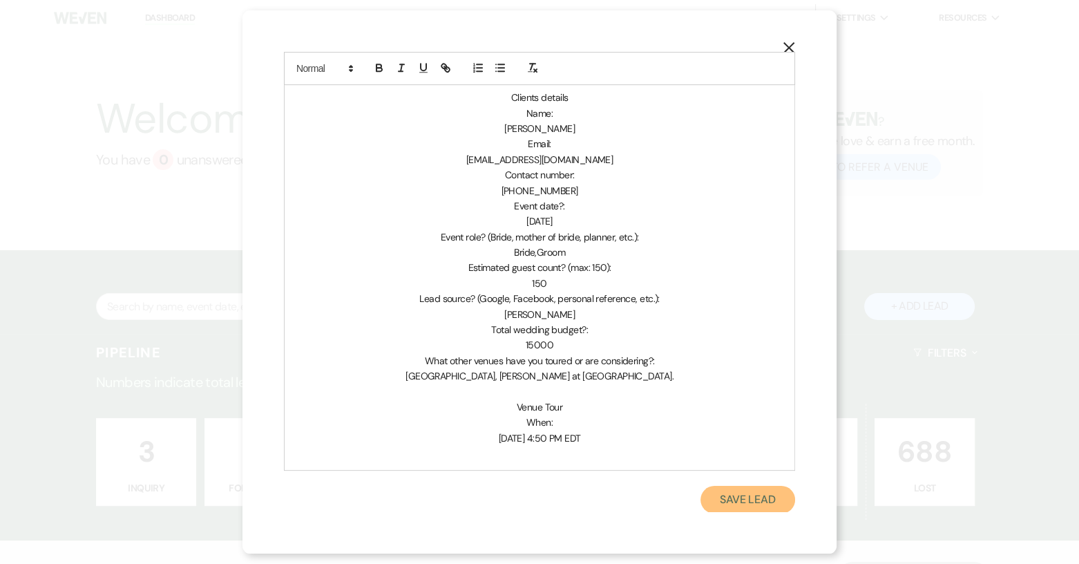
click at [732, 502] on button "Save Lead" at bounding box center [747, 500] width 95 height 28
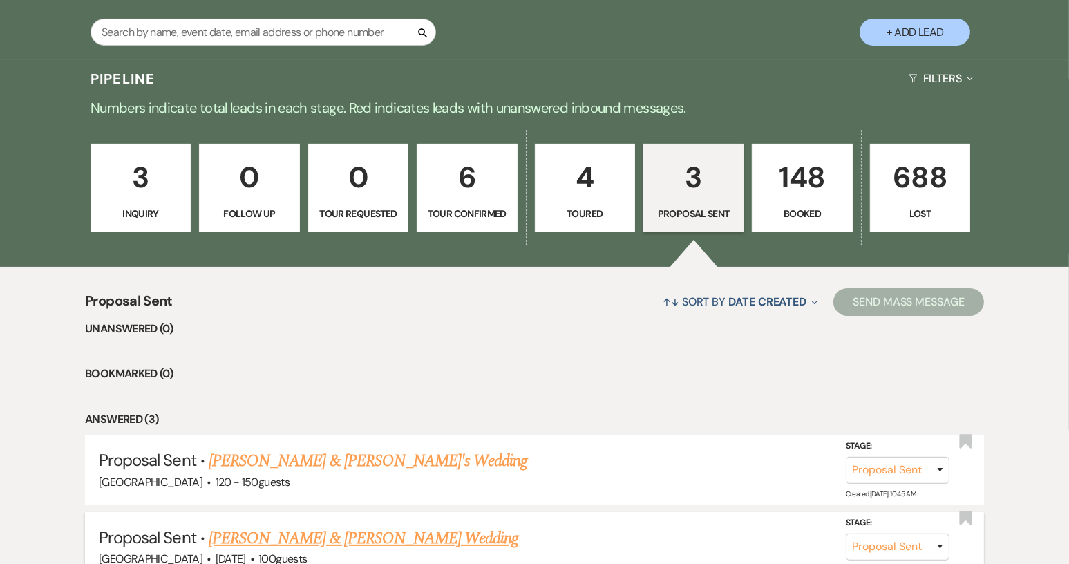
scroll to position [270, 0]
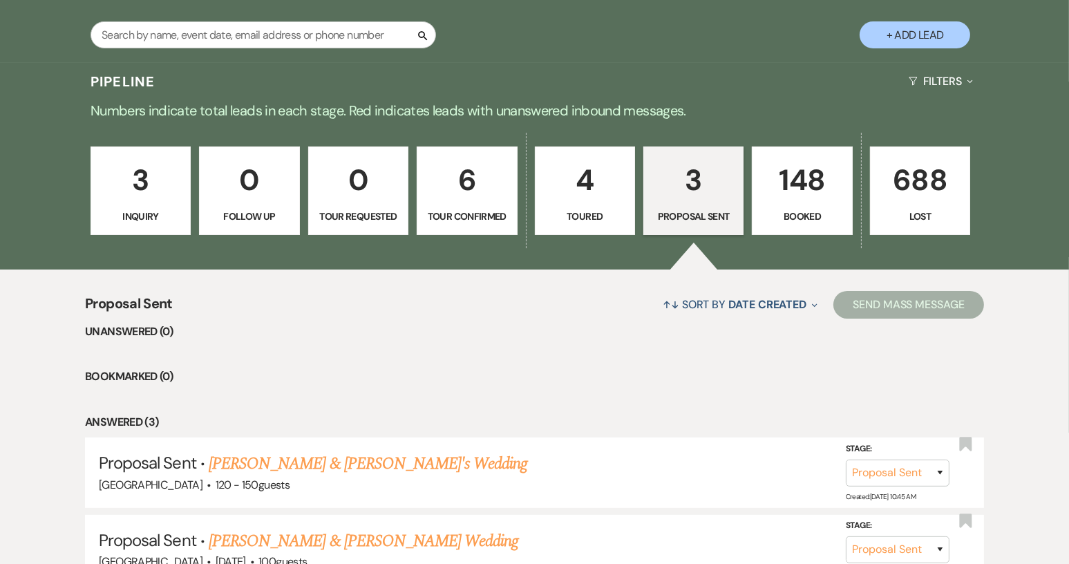
click at [489, 218] on p "Tour Confirmed" at bounding box center [466, 216] width 82 height 15
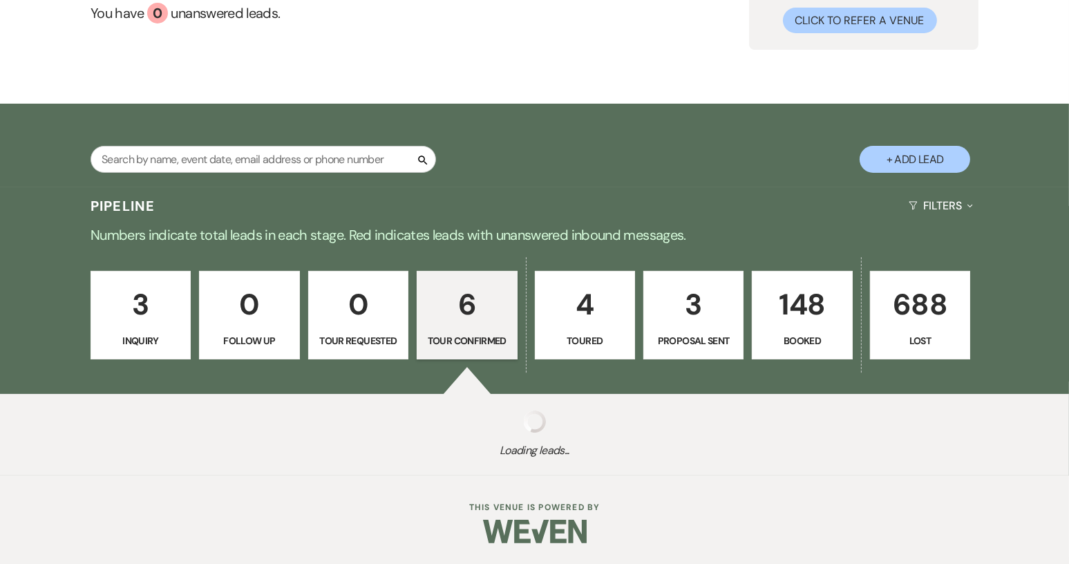
select select "4"
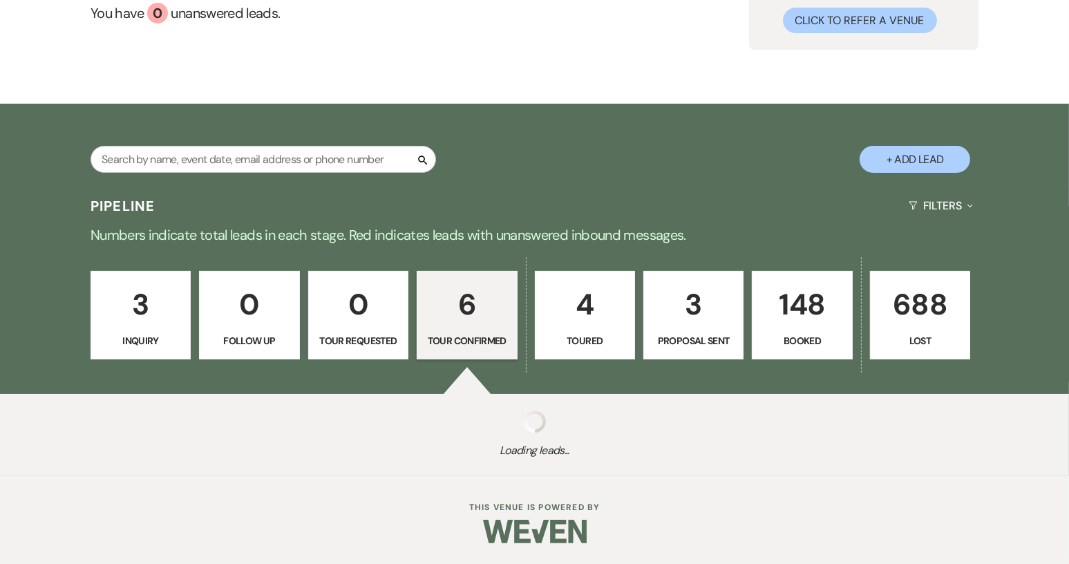
select select "4"
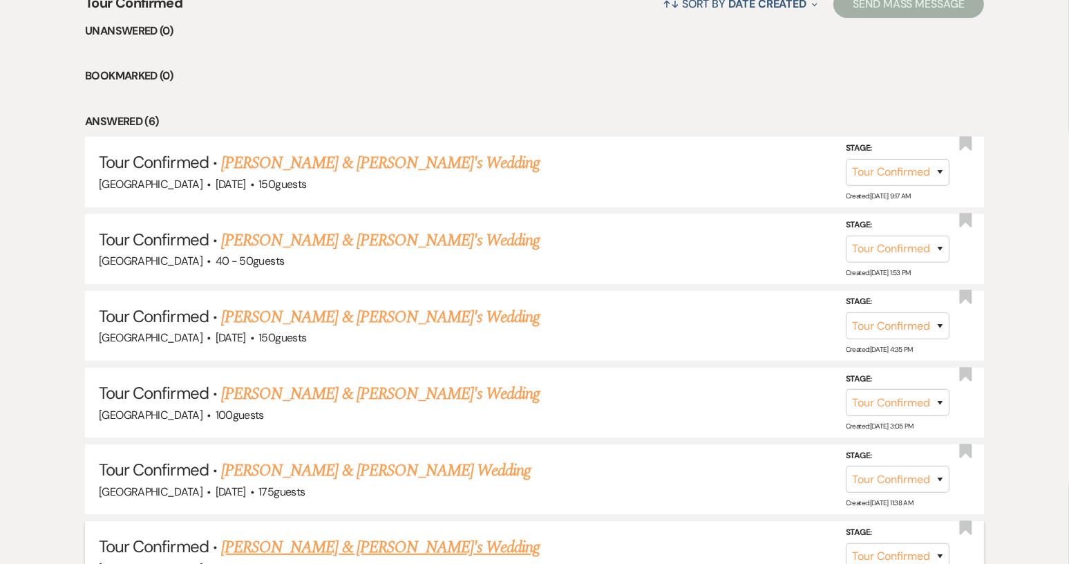
scroll to position [546, 0]
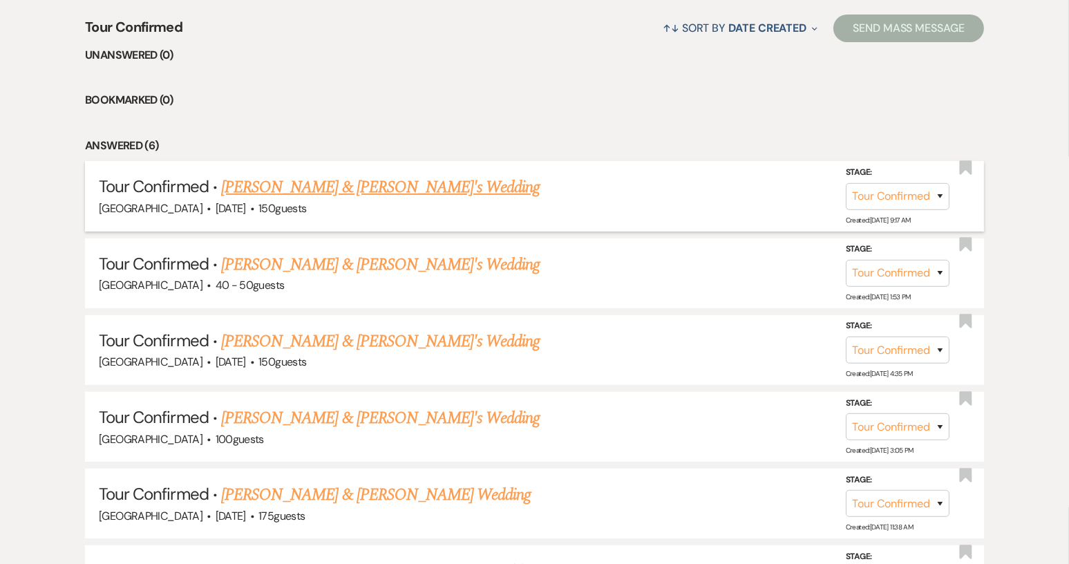
click at [376, 198] on link "[PERSON_NAME] & [PERSON_NAME]'s Wedding" at bounding box center [380, 187] width 319 height 25
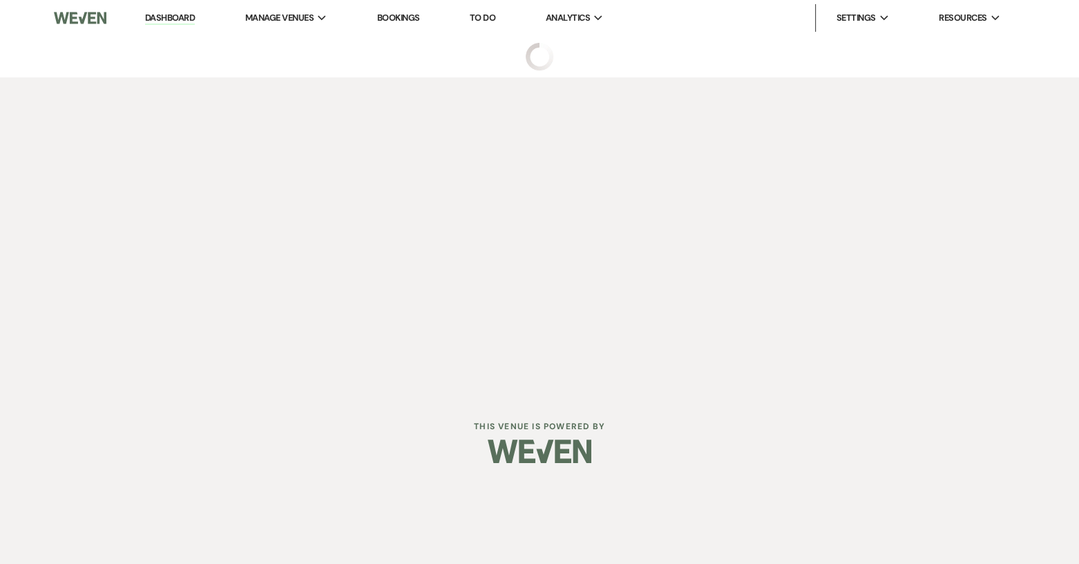
select select "4"
select select "17"
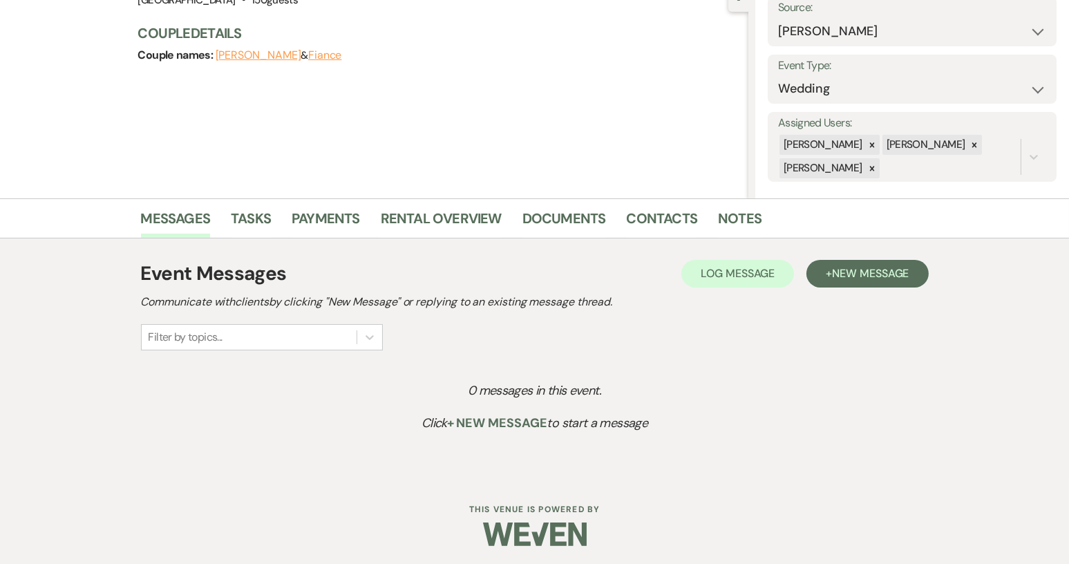
scroll to position [150, 0]
click at [737, 220] on link "Notes" at bounding box center [740, 221] width 44 height 30
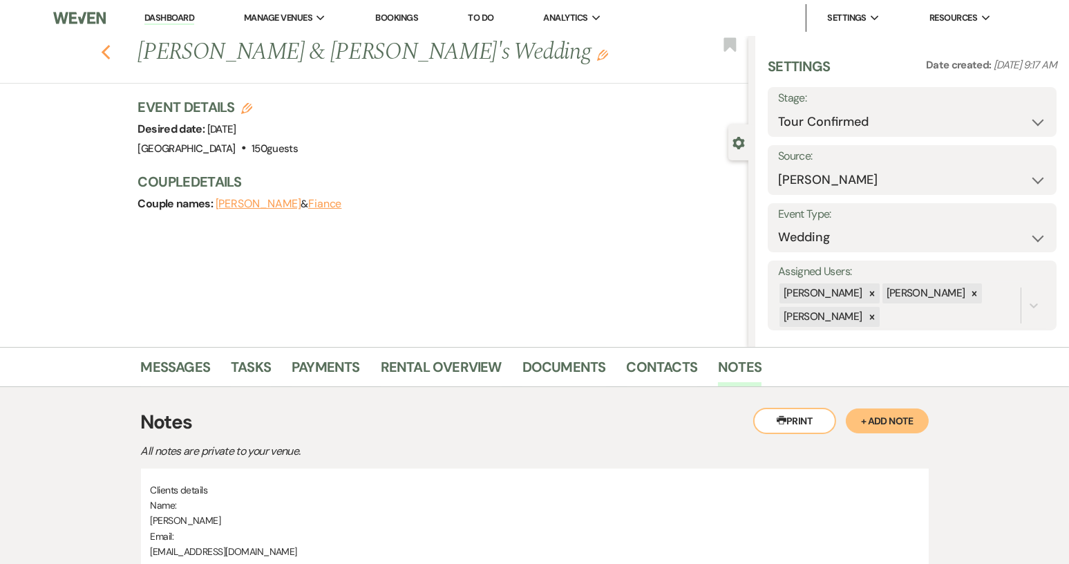
click at [111, 53] on icon "Previous" at bounding box center [106, 52] width 10 height 17
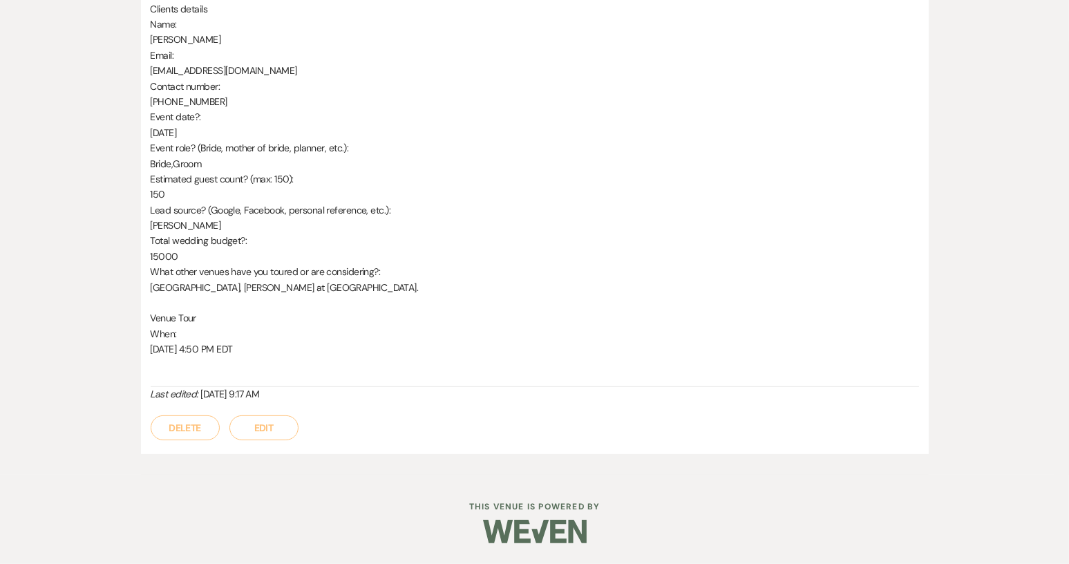
select select "4"
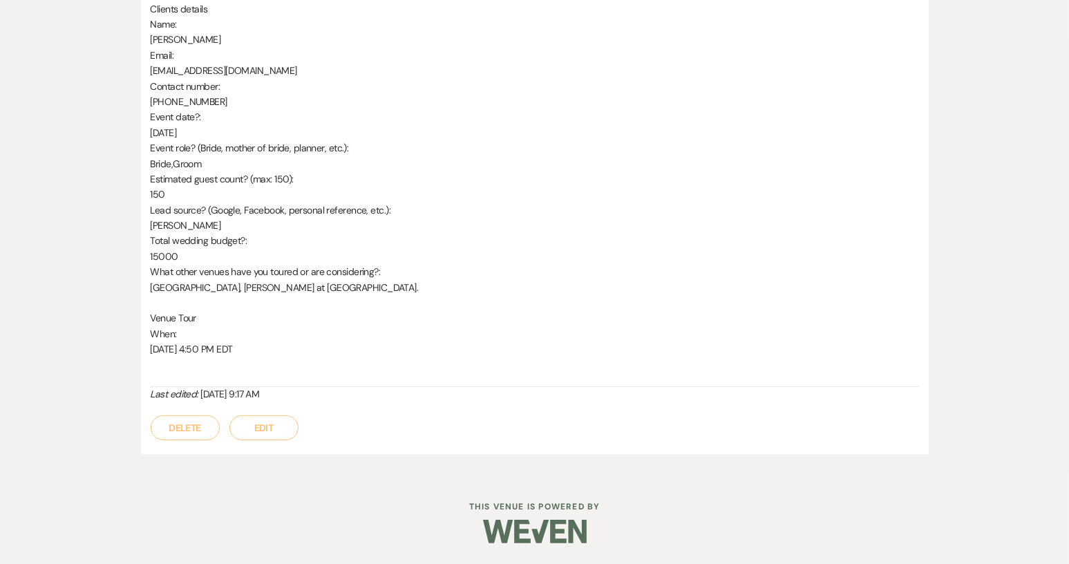
select select "4"
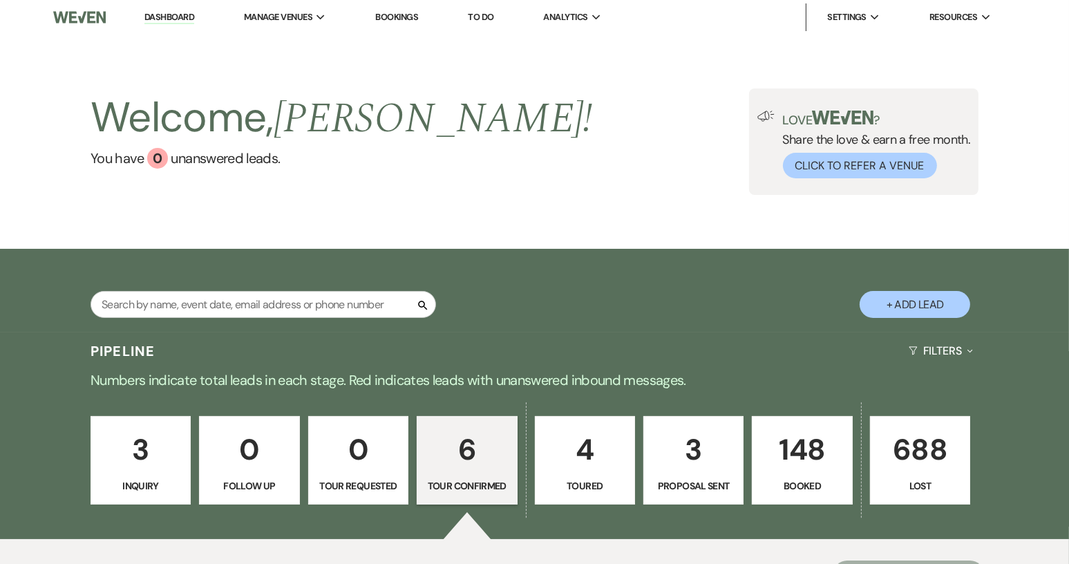
scroll to position [0, 0]
